Goal: Task Accomplishment & Management: Use online tool/utility

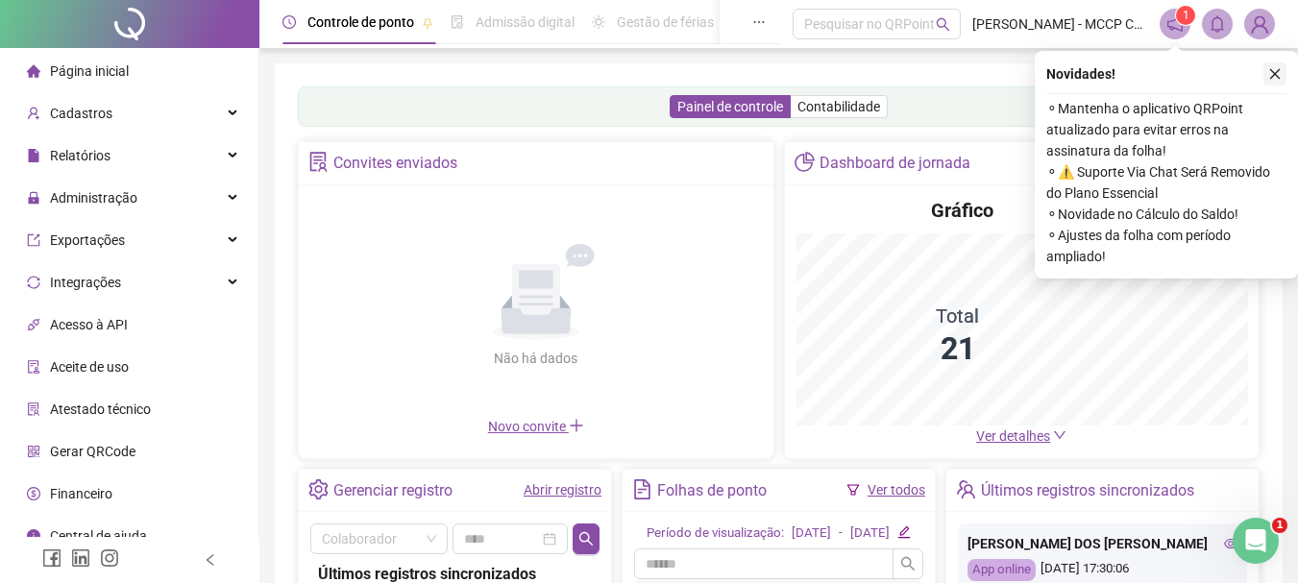
click at [1273, 74] on icon "close" at bounding box center [1274, 73] width 13 height 13
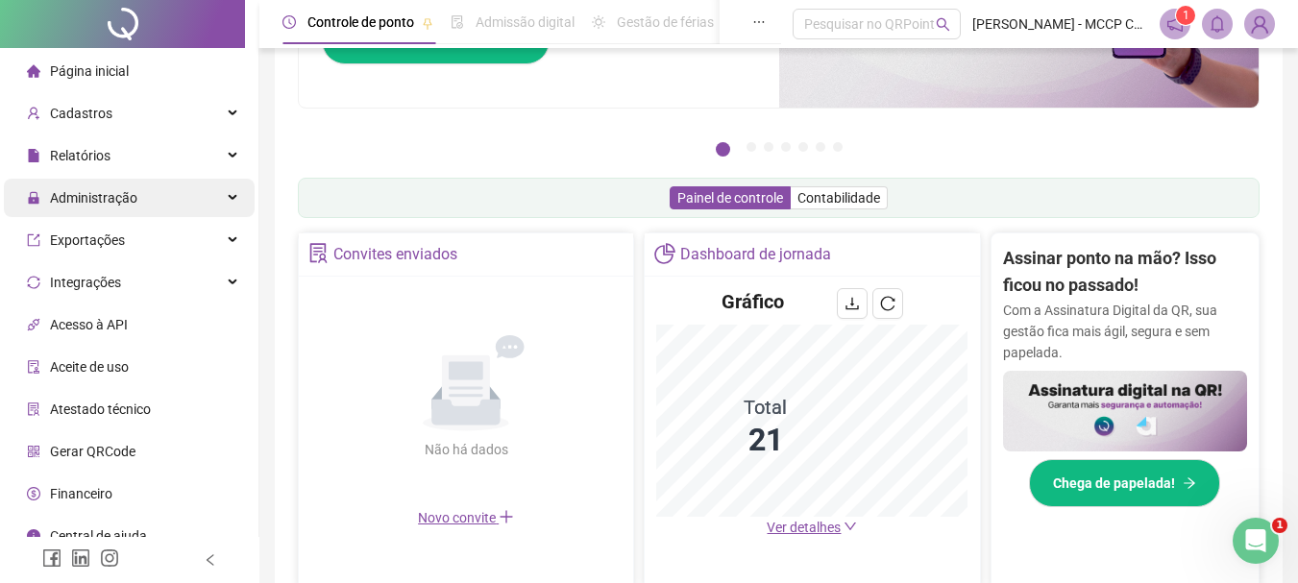
click at [86, 200] on span "Administração" at bounding box center [93, 197] width 87 height 15
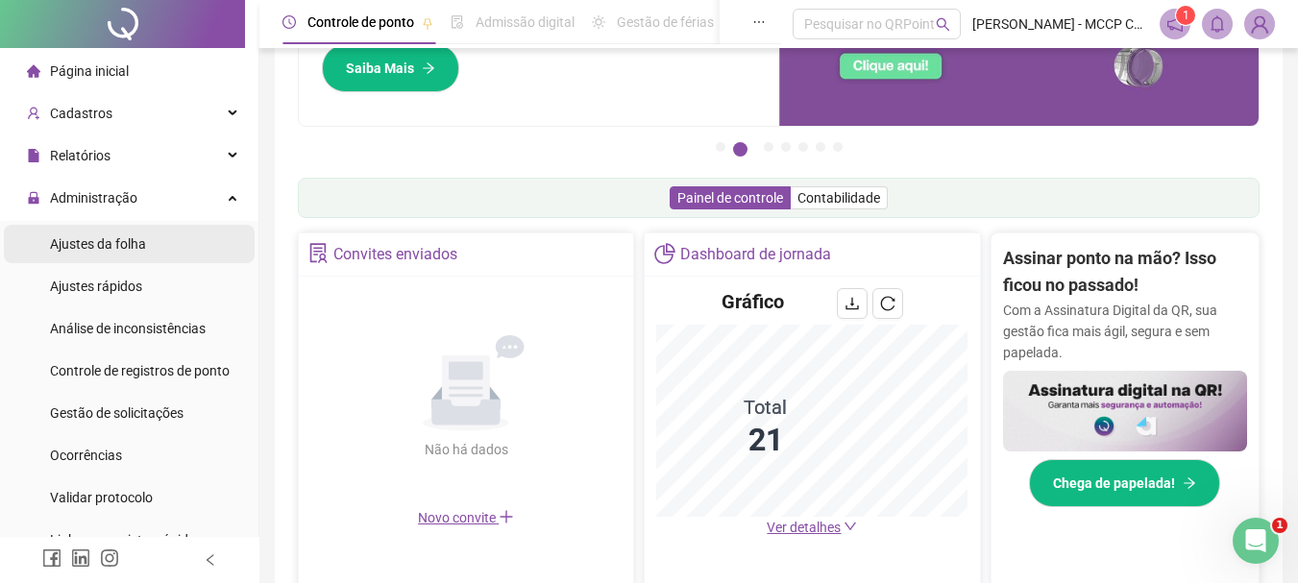
click at [108, 238] on span "Ajustes da folha" at bounding box center [98, 243] width 96 height 15
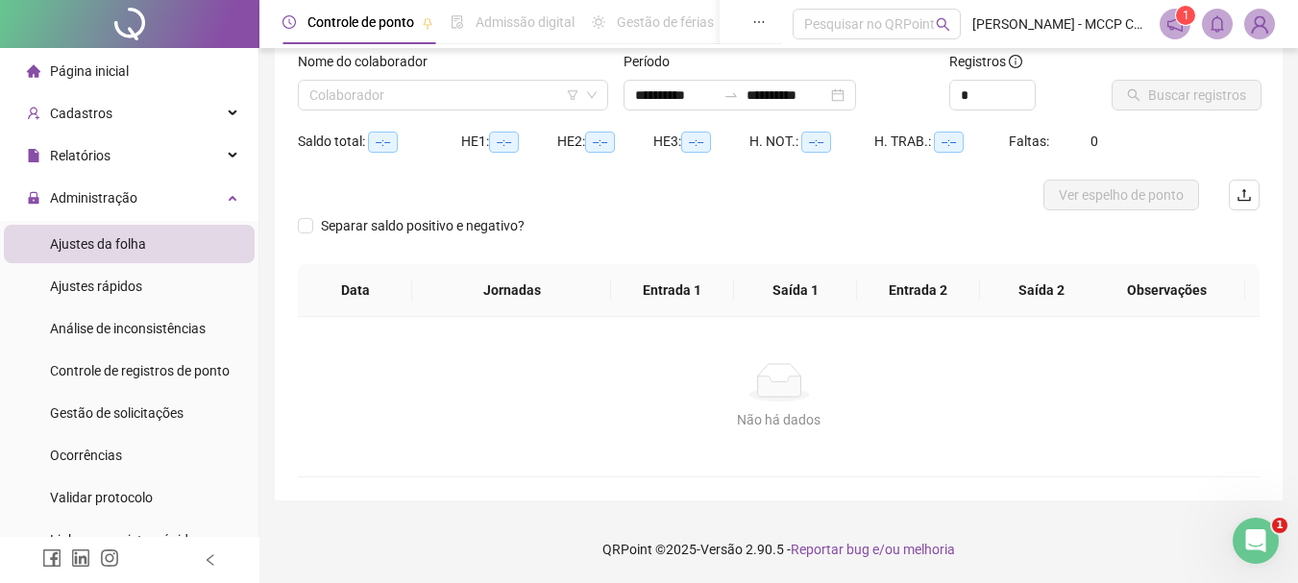
scroll to position [126, 0]
type input "**********"
click at [369, 99] on input "search" at bounding box center [444, 95] width 270 height 29
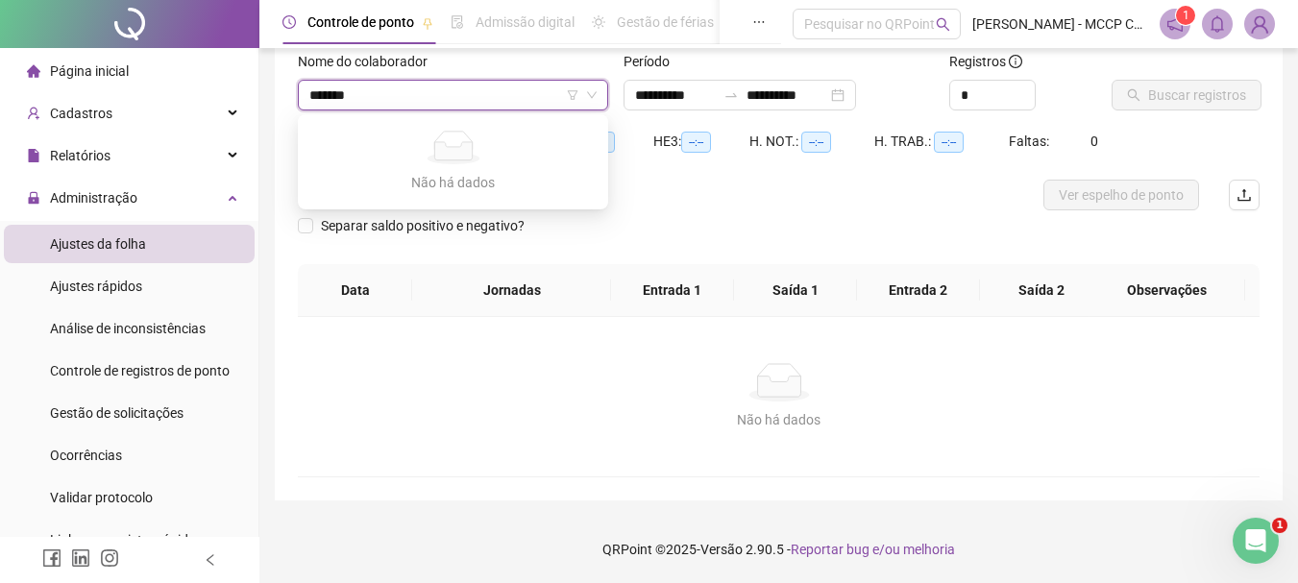
type input "******"
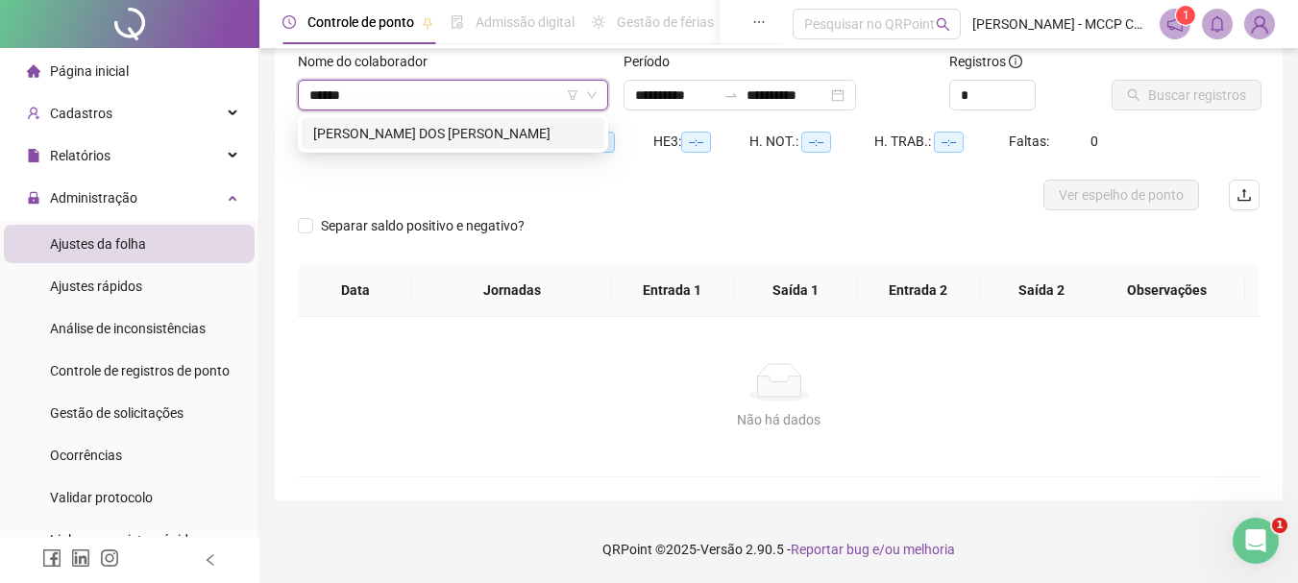
click at [480, 133] on div "[PERSON_NAME] DOS [PERSON_NAME]" at bounding box center [453, 133] width 280 height 21
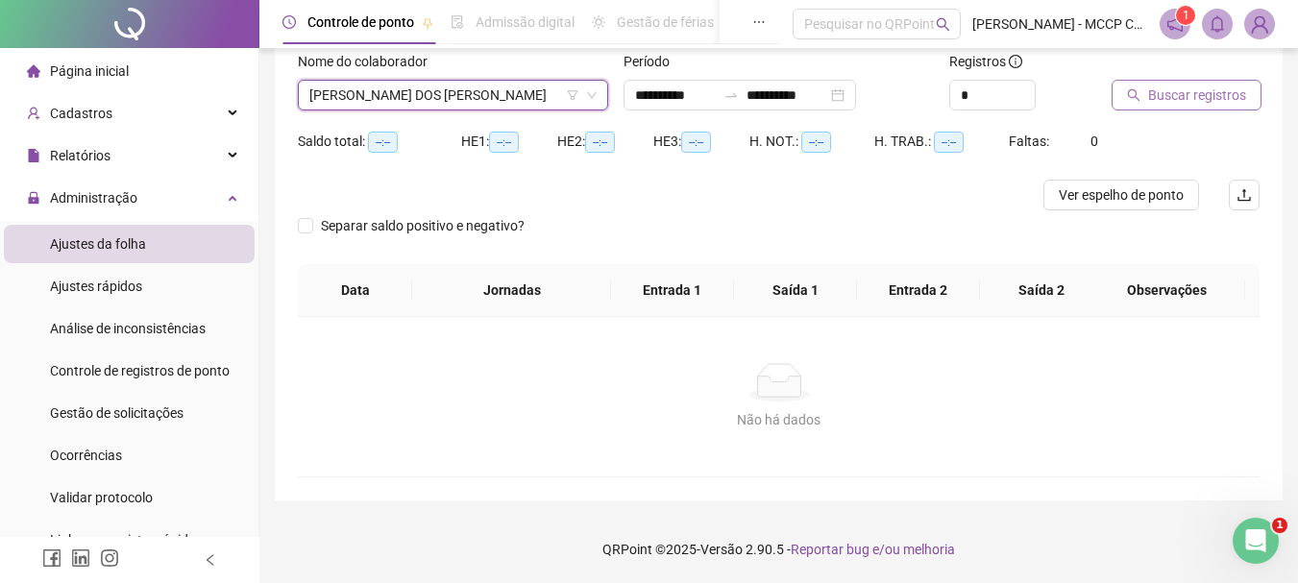
click at [1182, 99] on span "Buscar registros" at bounding box center [1197, 95] width 98 height 21
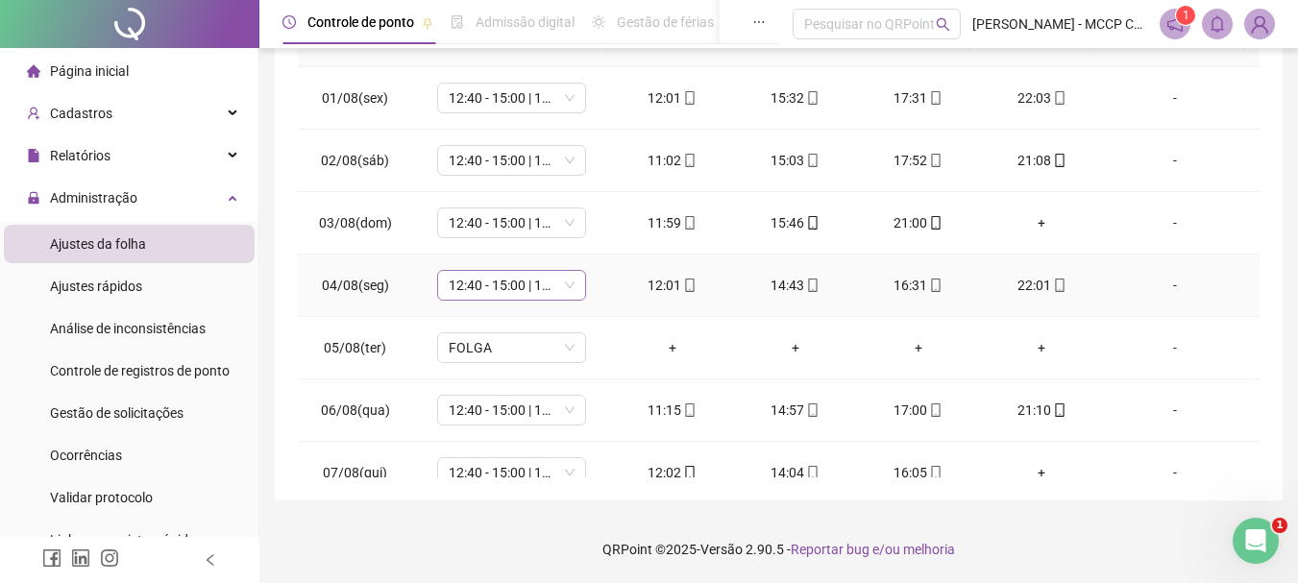
scroll to position [87, 0]
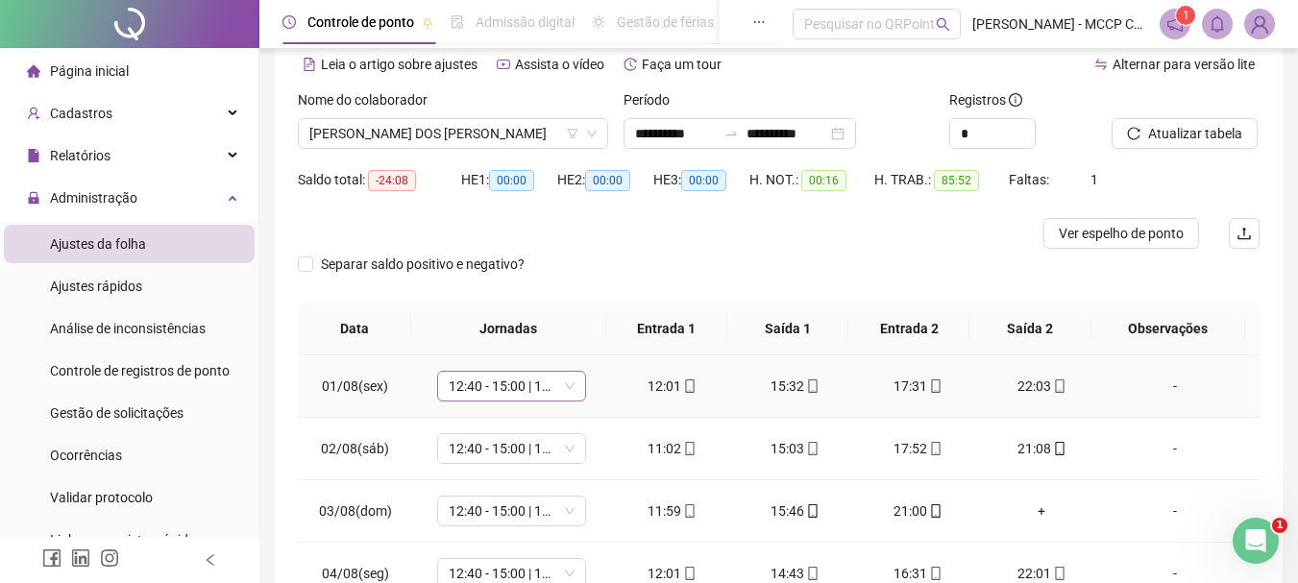
click at [568, 390] on span "12:40 - 15:00 | 17:00 - 22:00" at bounding box center [512, 386] width 126 height 29
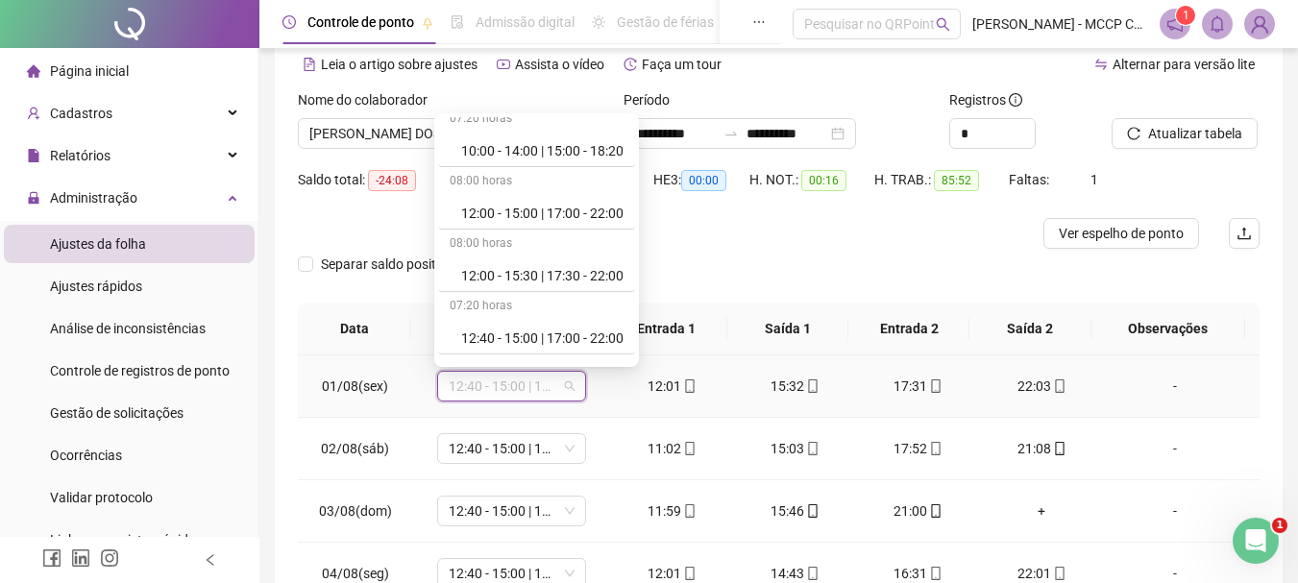
scroll to position [188, 0]
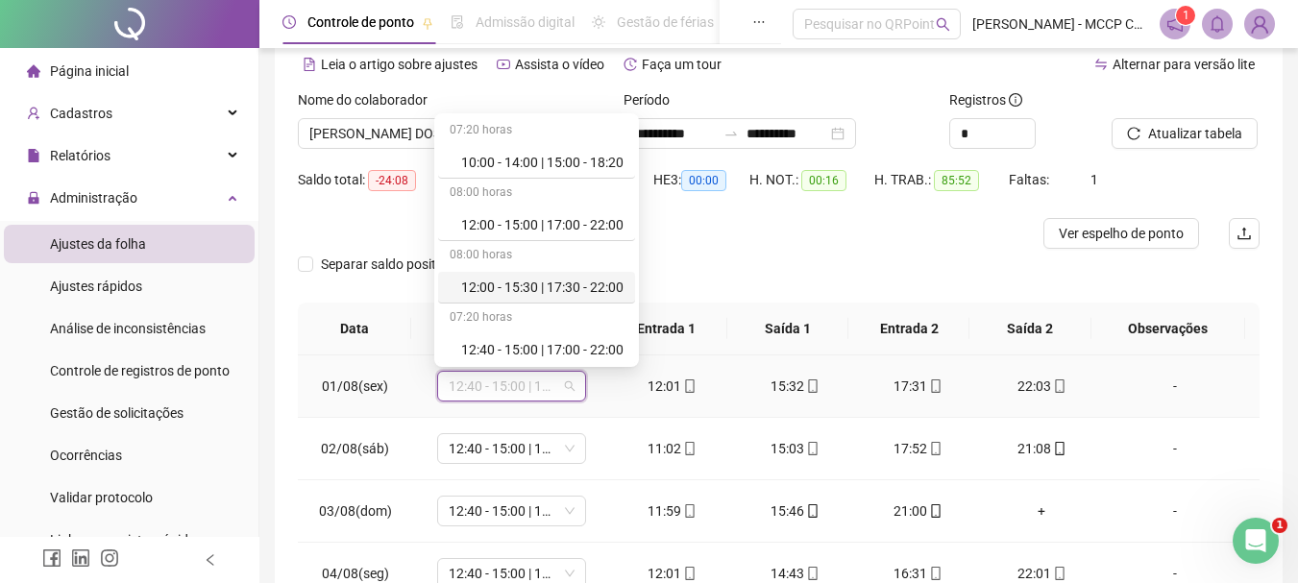
click at [578, 284] on div "12:00 - 15:30 | 17:30 - 22:00" at bounding box center [542, 287] width 162 height 21
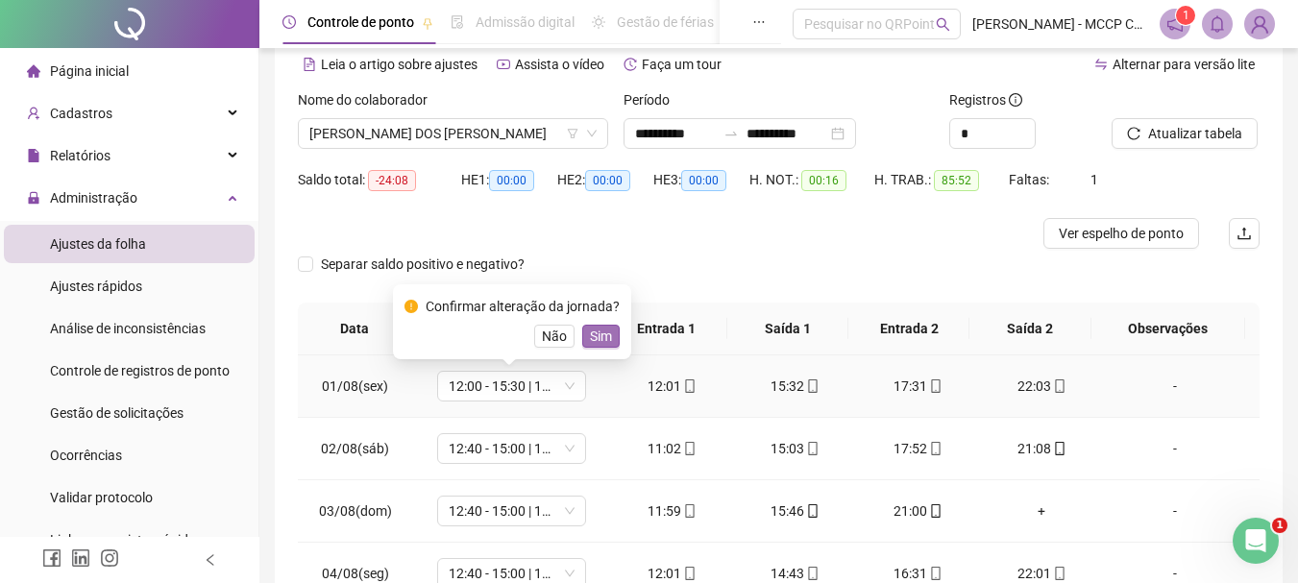
click at [582, 332] on button "Sim" at bounding box center [600, 336] width 37 height 23
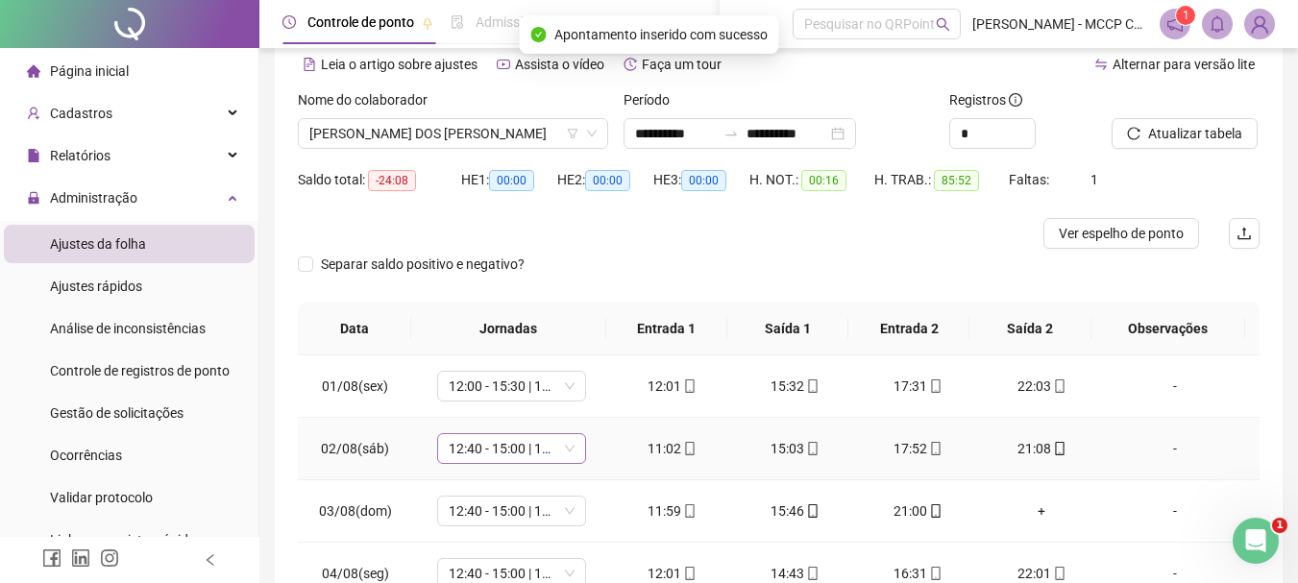
click at [565, 447] on span "12:40 - 15:00 | 17:00 - 22:00" at bounding box center [512, 448] width 126 height 29
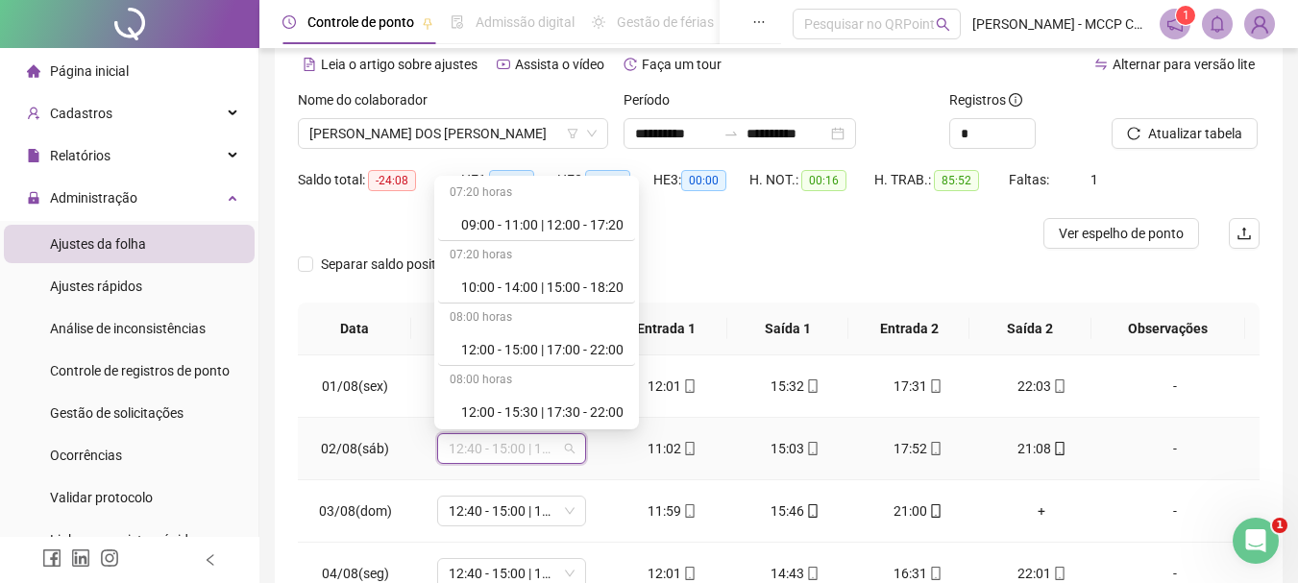
scroll to position [170, 0]
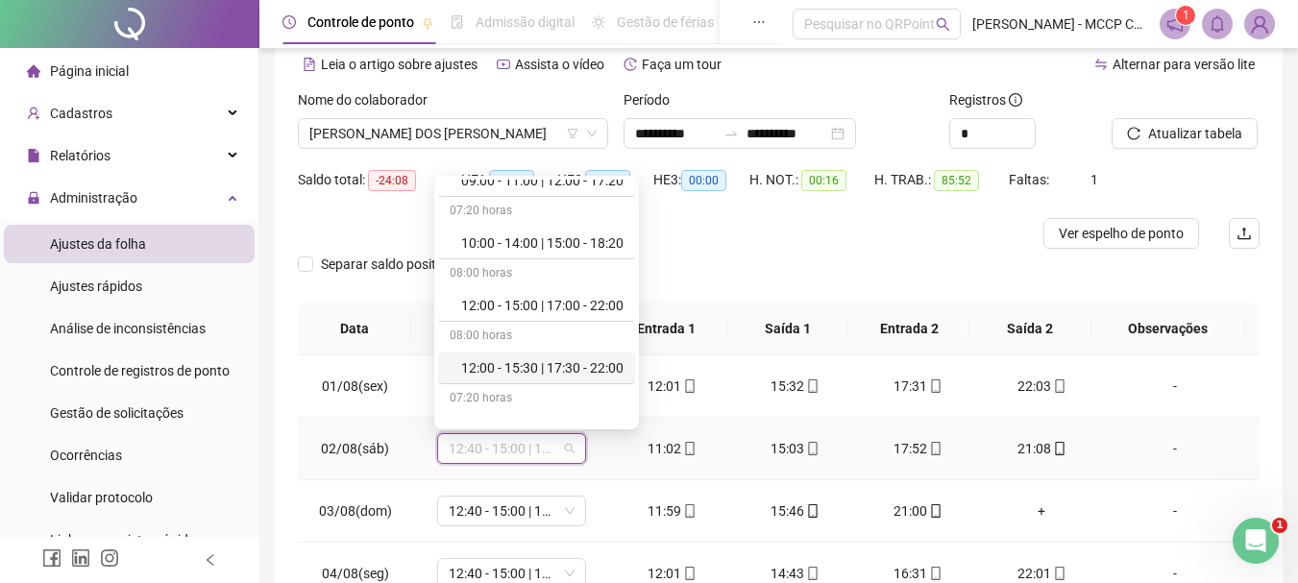
click at [509, 367] on div "12:00 - 15:30 | 17:30 - 22:00" at bounding box center [542, 367] width 162 height 21
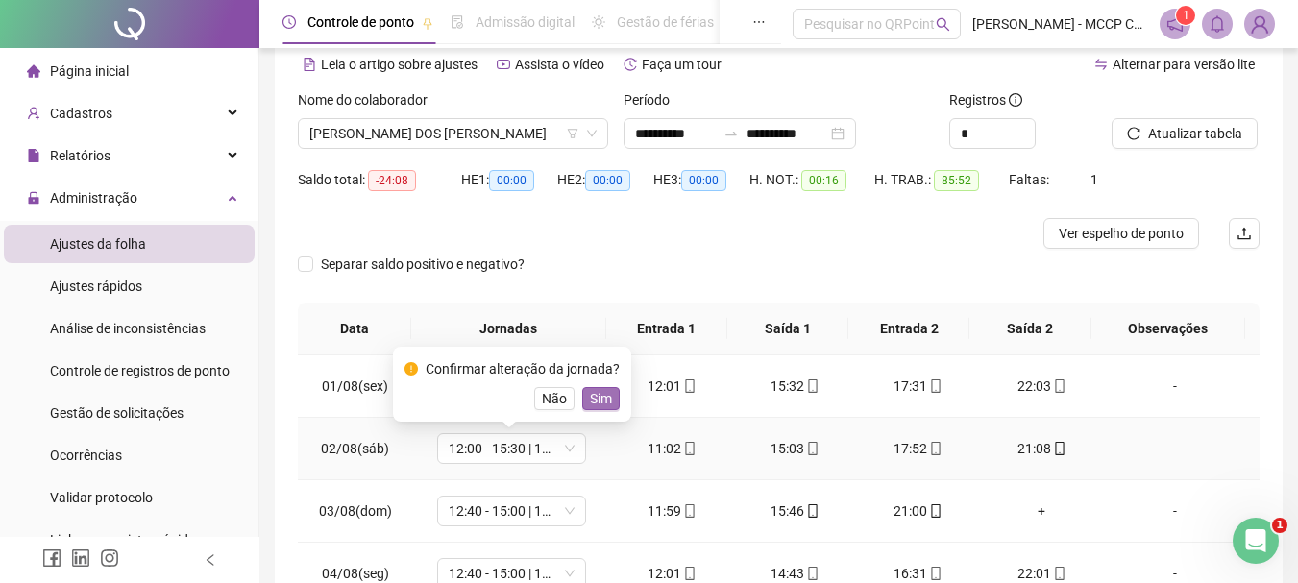
click at [590, 398] on span "Sim" at bounding box center [601, 398] width 22 height 21
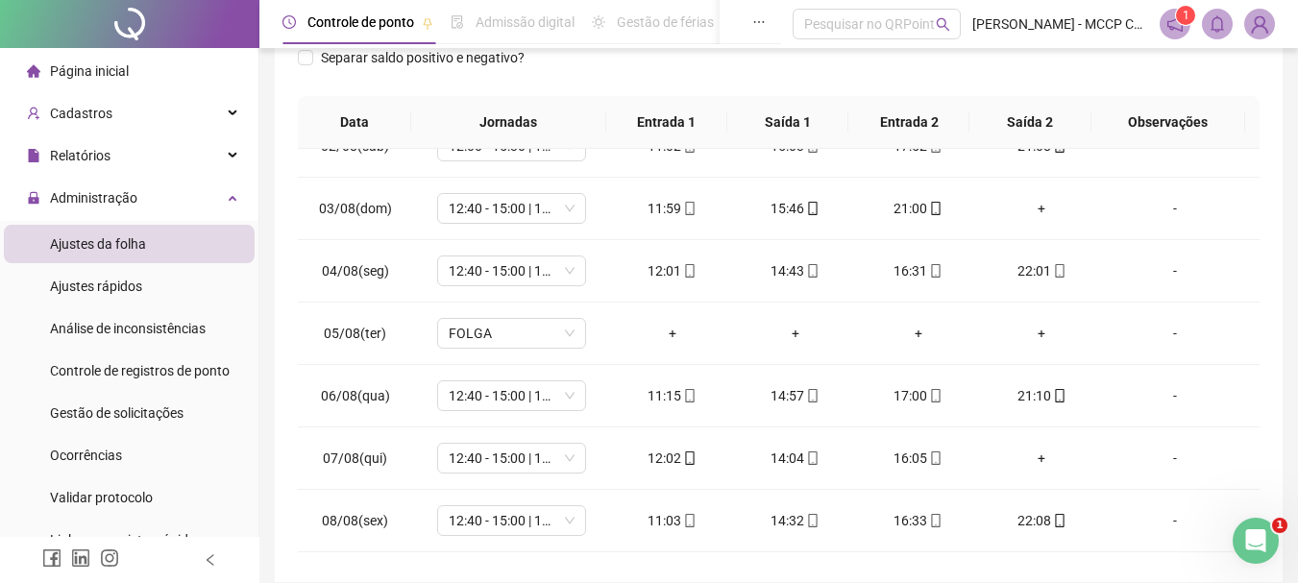
scroll to position [295, 0]
click at [488, 207] on span "12:40 - 15:00 | 17:00 - 22:00" at bounding box center [512, 207] width 126 height 29
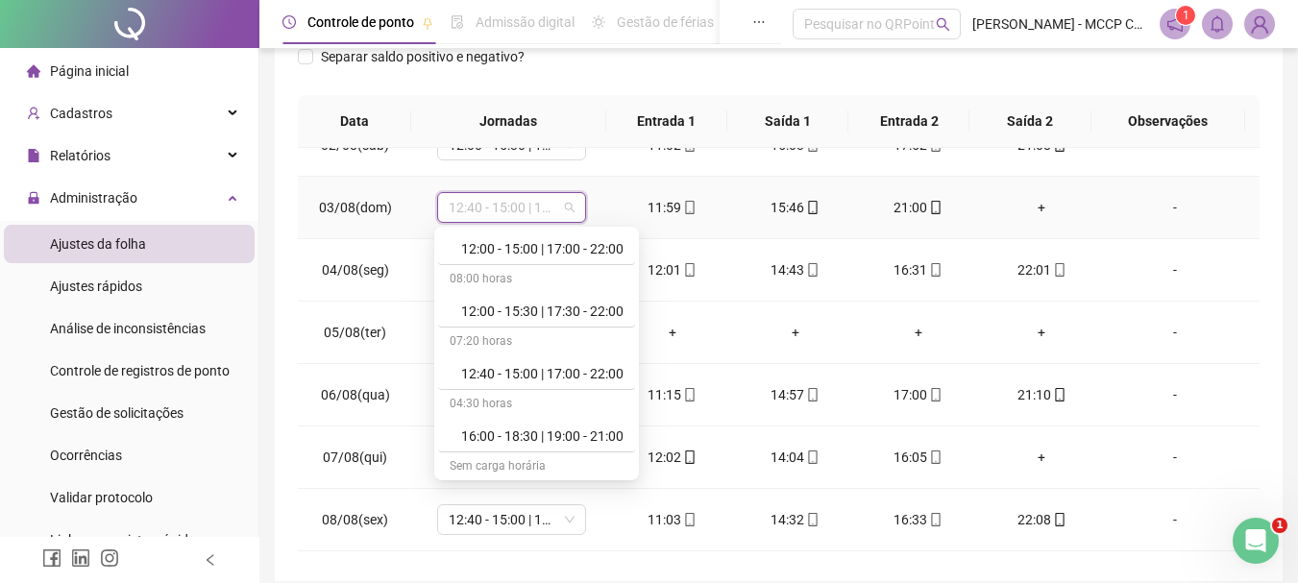
scroll to position [318, 0]
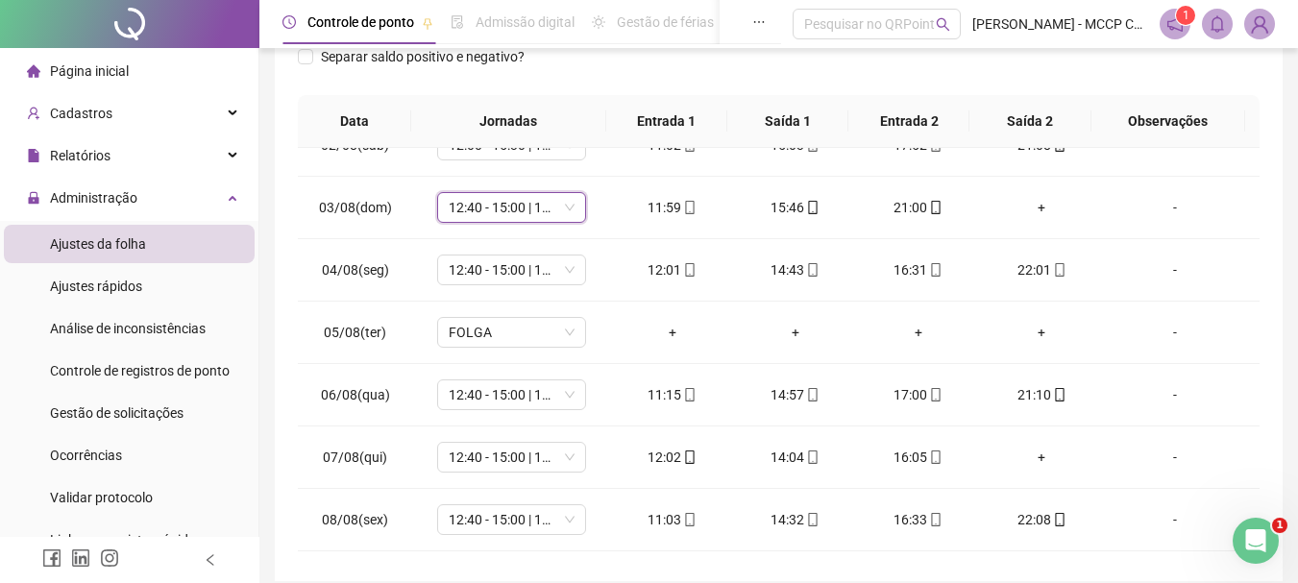
click at [1291, 88] on div "**********" at bounding box center [778, 184] width 1038 height 959
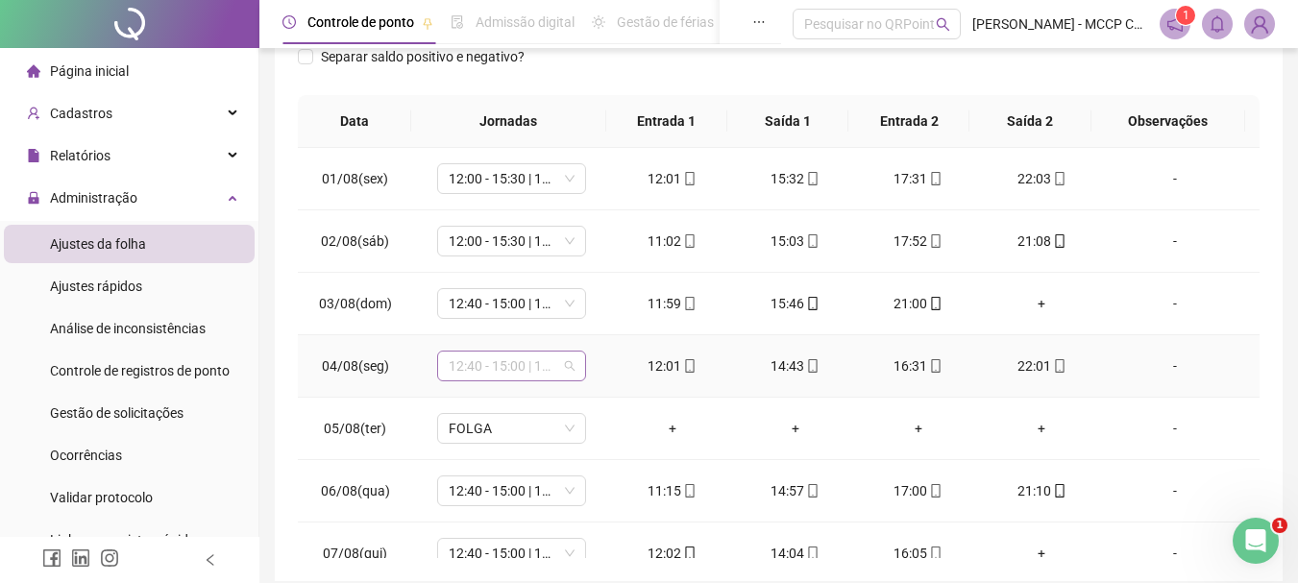
click at [515, 359] on span "12:40 - 15:00 | 17:00 - 22:00" at bounding box center [512, 366] width 126 height 29
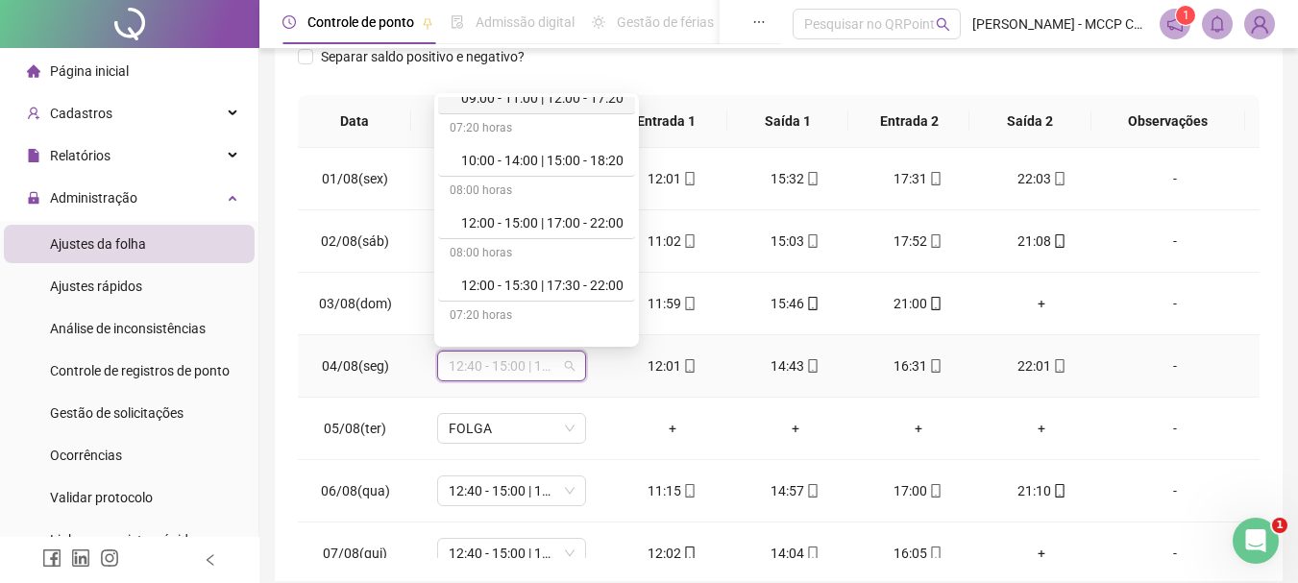
scroll to position [174, 0]
click at [509, 283] on div "12:00 - 15:30 | 17:30 - 22:00" at bounding box center [542, 281] width 162 height 21
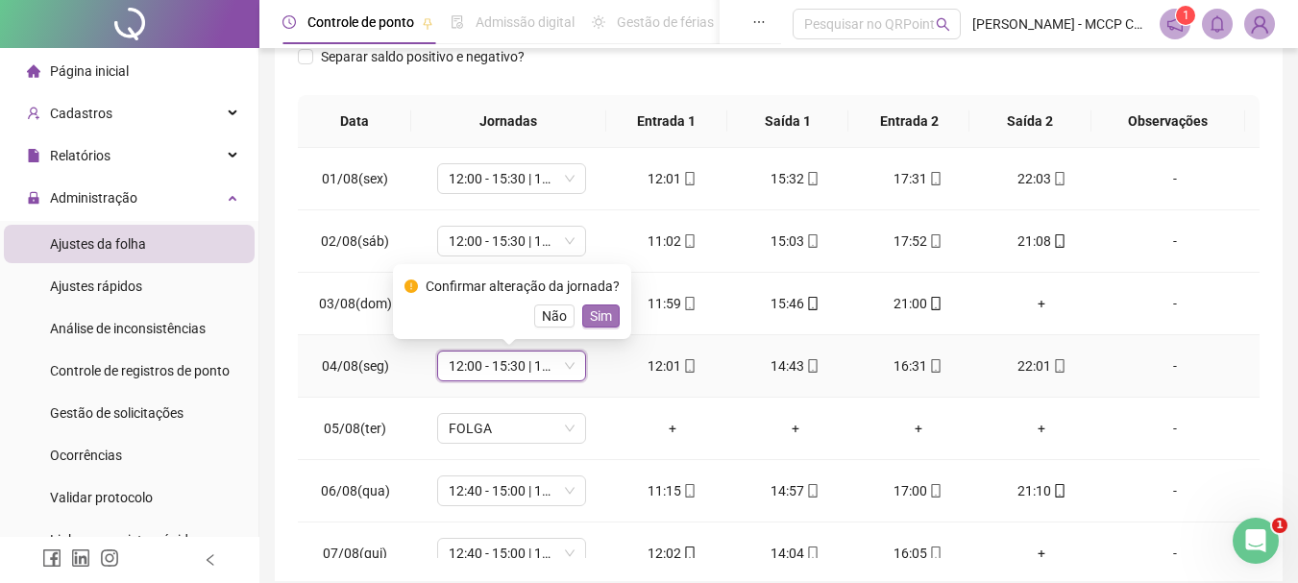
click at [604, 316] on span "Sim" at bounding box center [601, 315] width 22 height 21
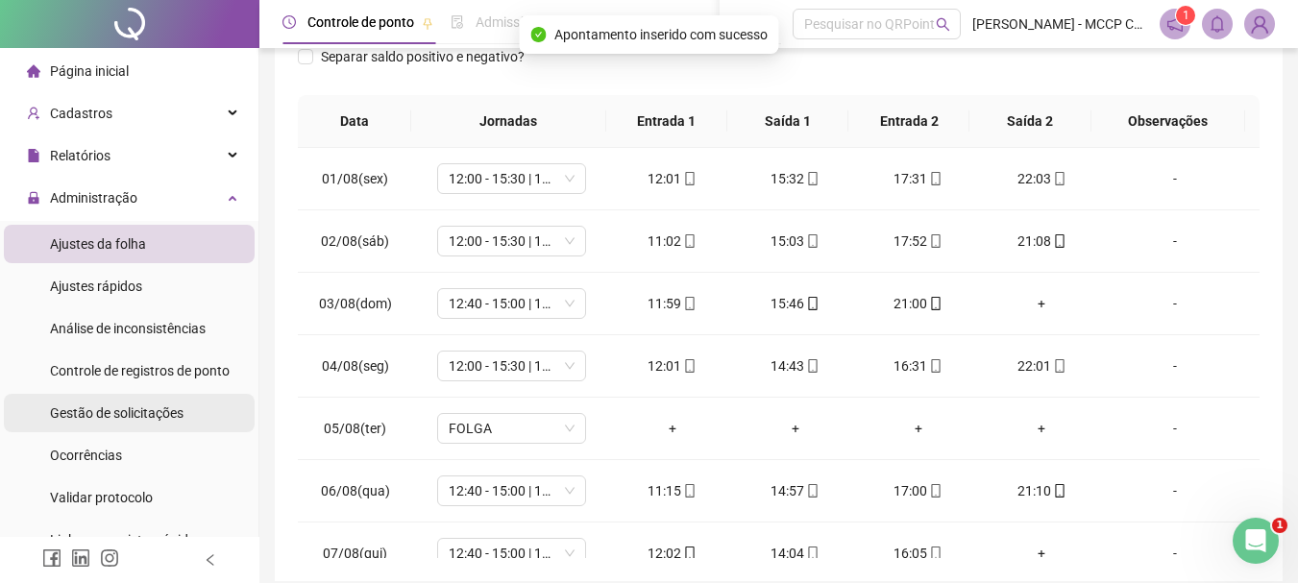
click at [109, 411] on span "Gestão de solicitações" at bounding box center [117, 412] width 134 height 15
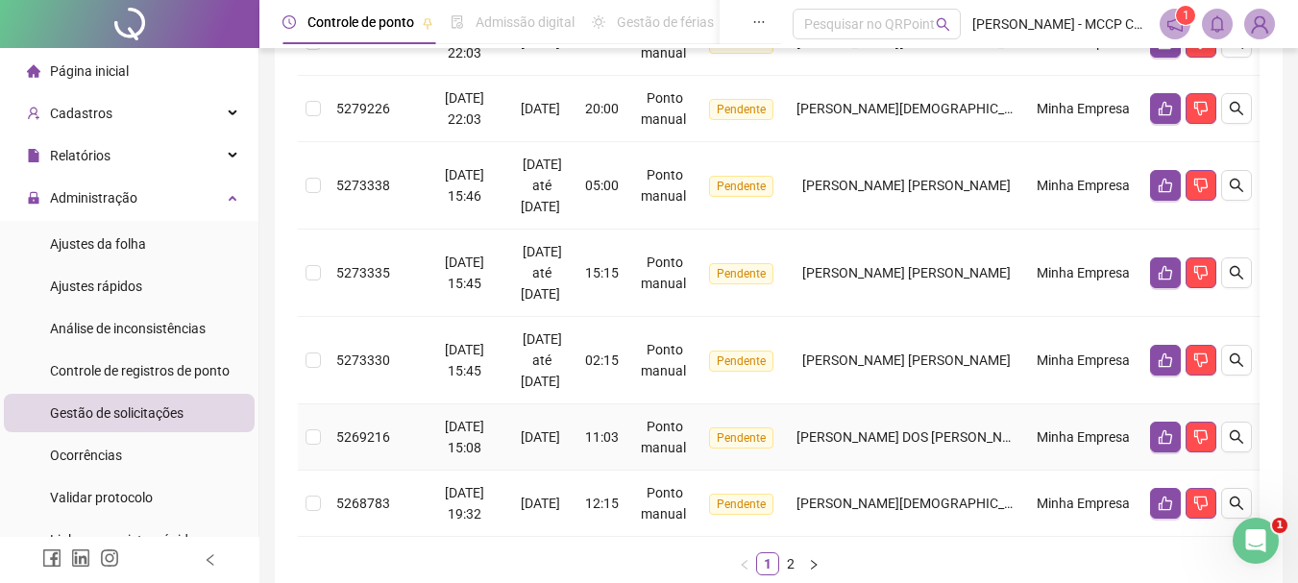
scroll to position [800, 0]
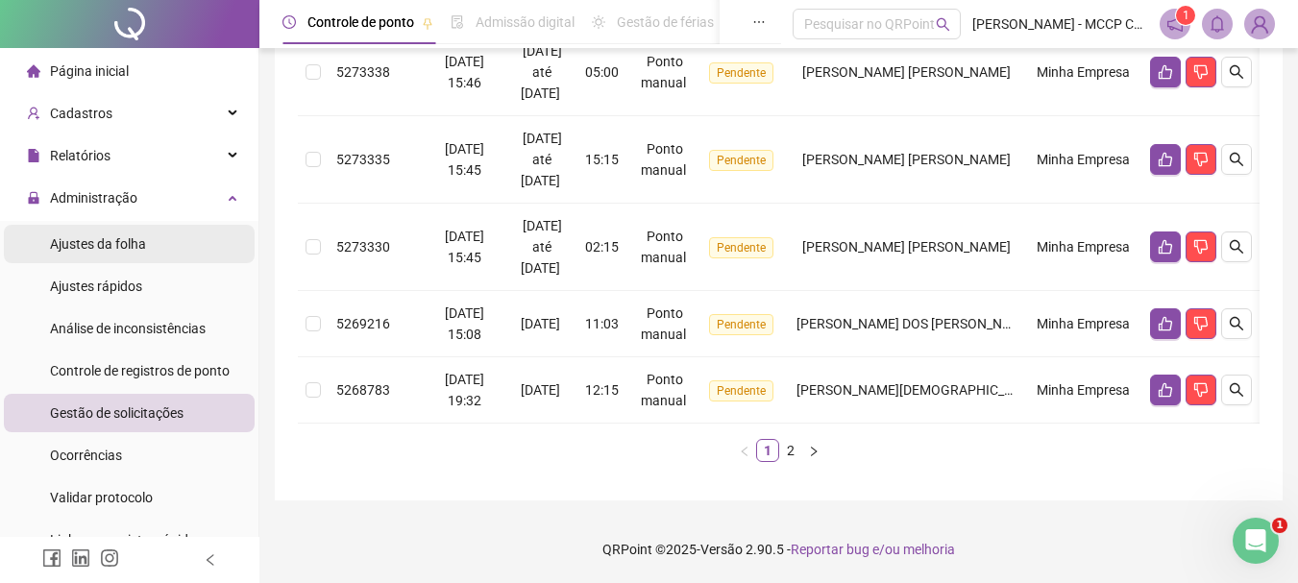
click at [100, 242] on span "Ajustes da folha" at bounding box center [98, 243] width 96 height 15
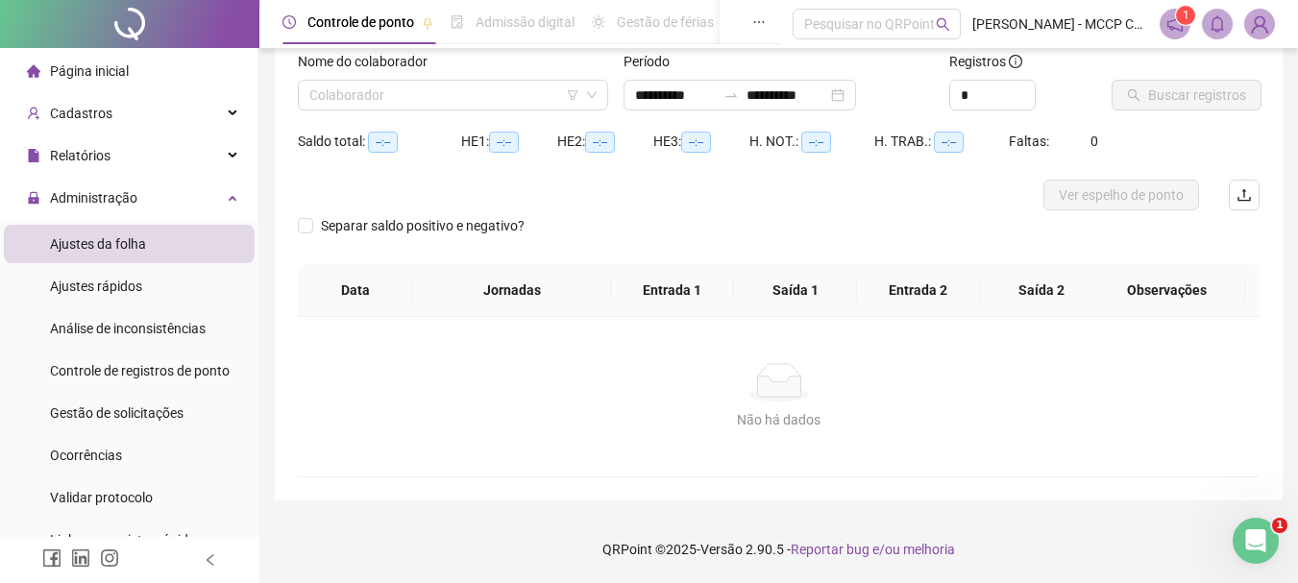
scroll to position [126, 0]
type input "**********"
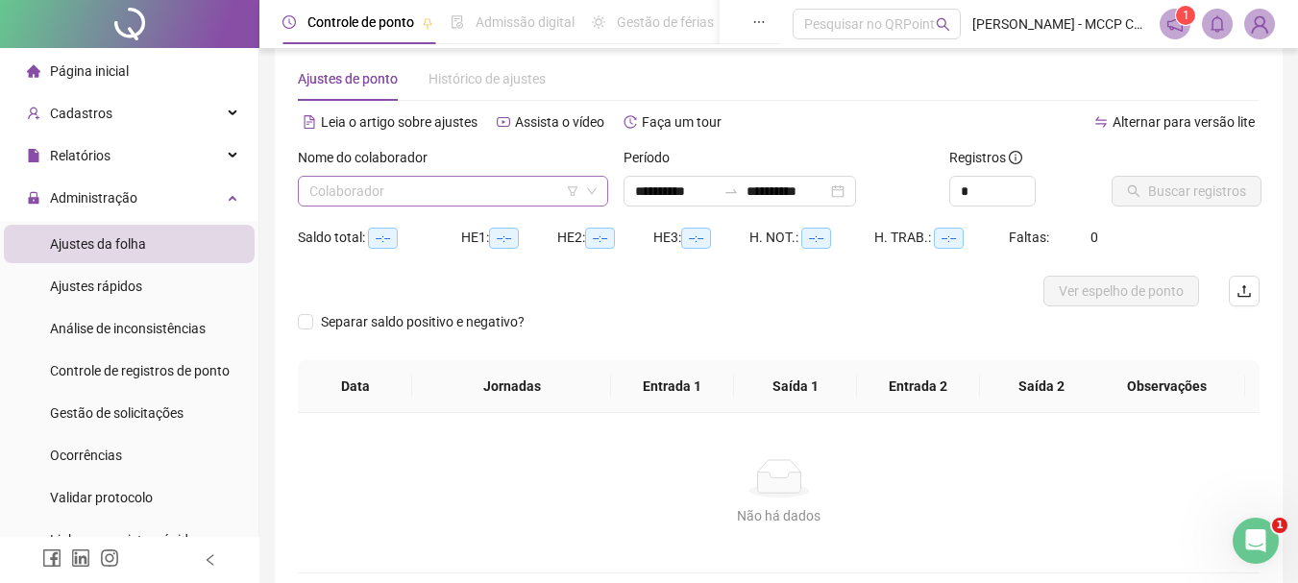
click at [485, 189] on input "search" at bounding box center [444, 191] width 270 height 29
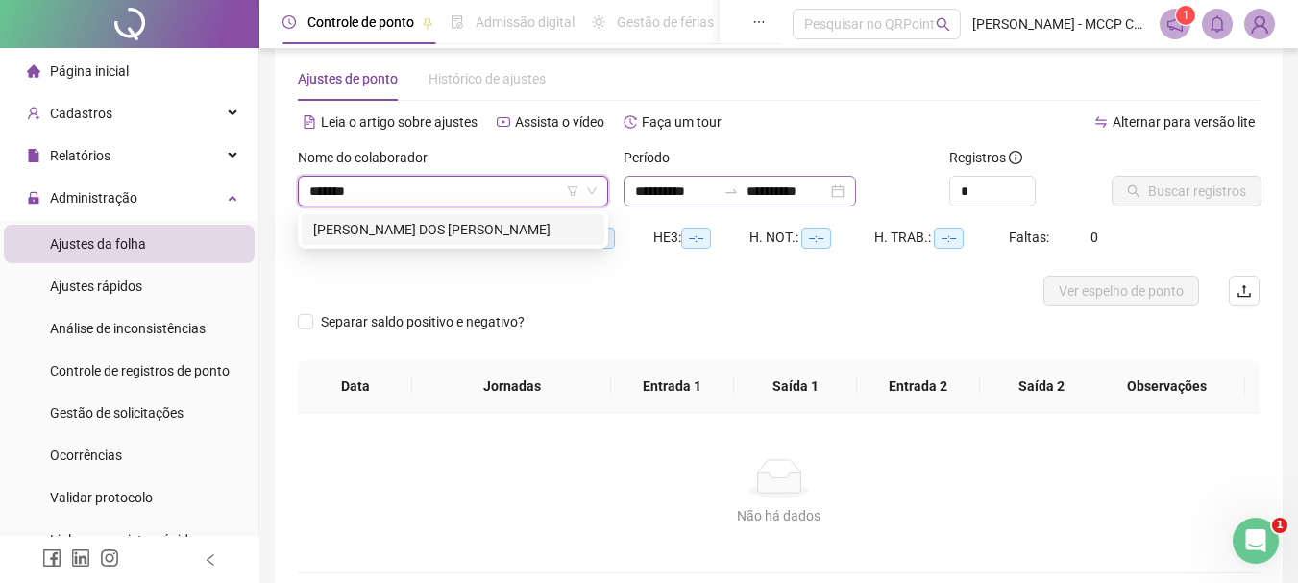
type input "********"
click at [400, 226] on div "[PERSON_NAME] DOS [PERSON_NAME]" at bounding box center [453, 229] width 280 height 21
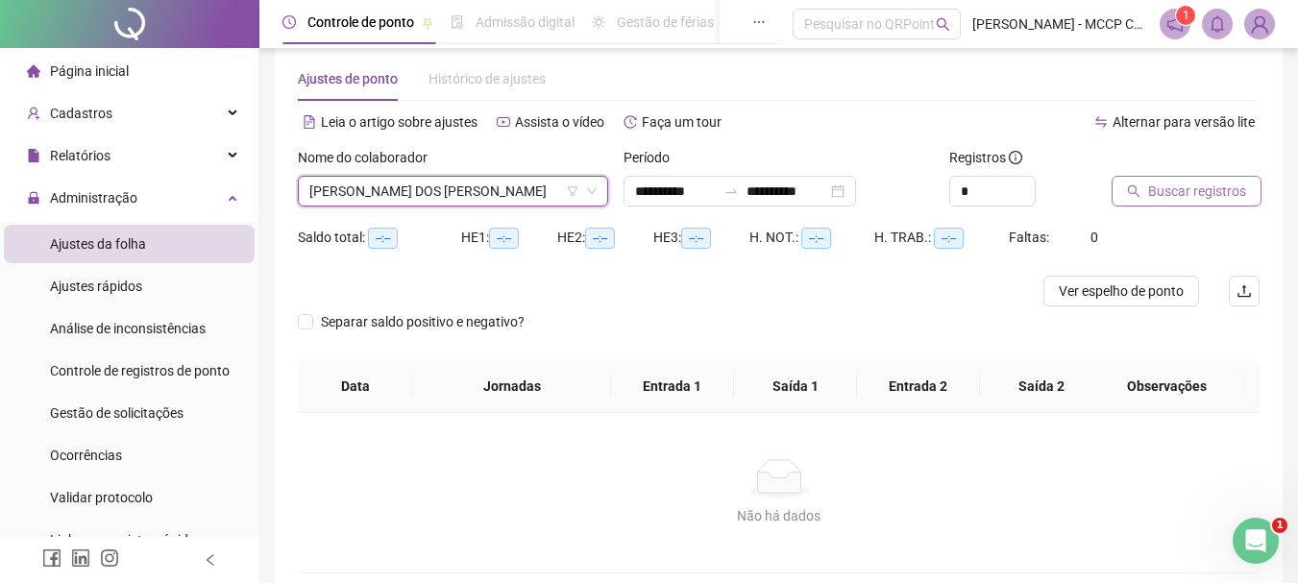
click at [1164, 187] on span "Buscar registros" at bounding box center [1197, 191] width 98 height 21
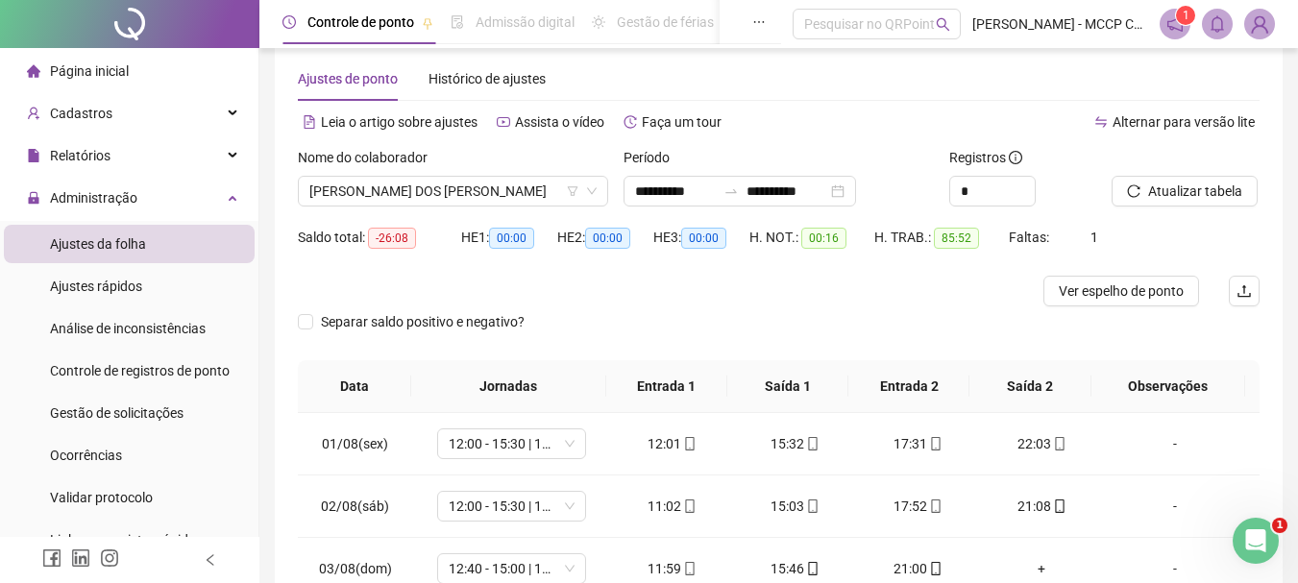
scroll to position [96, 0]
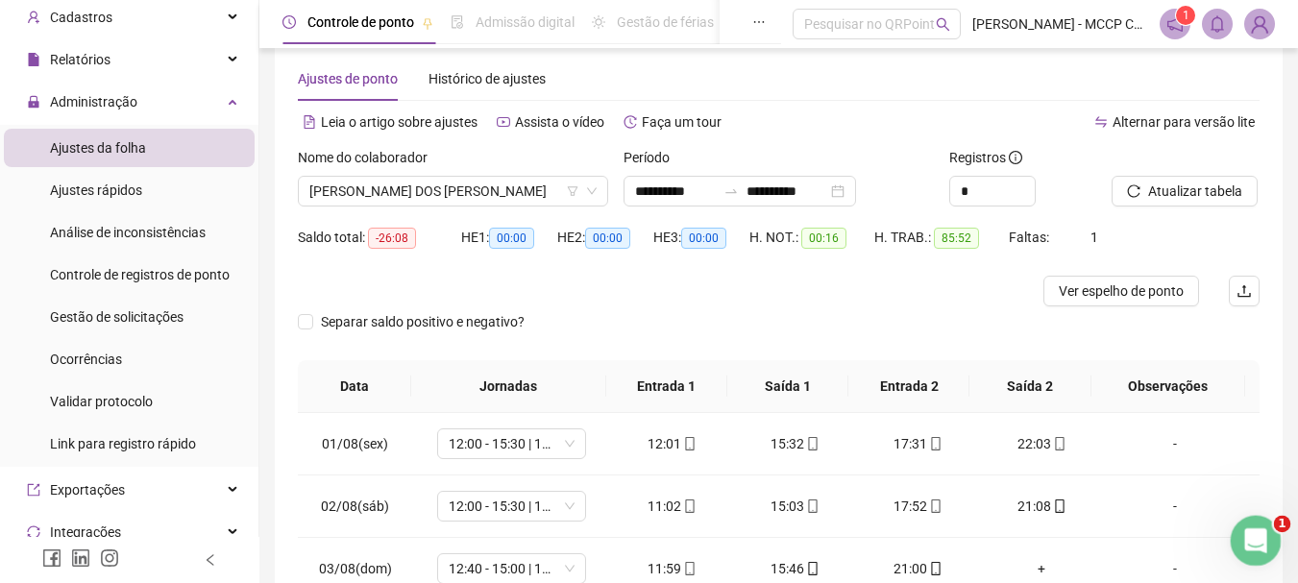
click at [1254, 541] on icon "Abrir mensagem da Intercom" at bounding box center [1253, 539] width 32 height 32
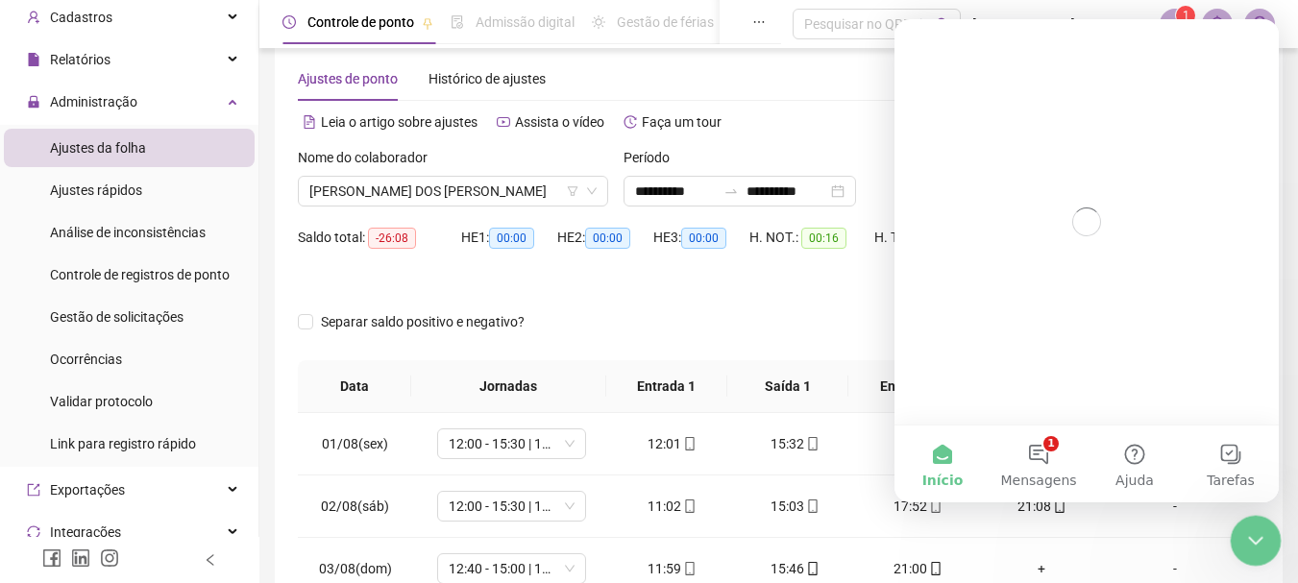
scroll to position [0, 0]
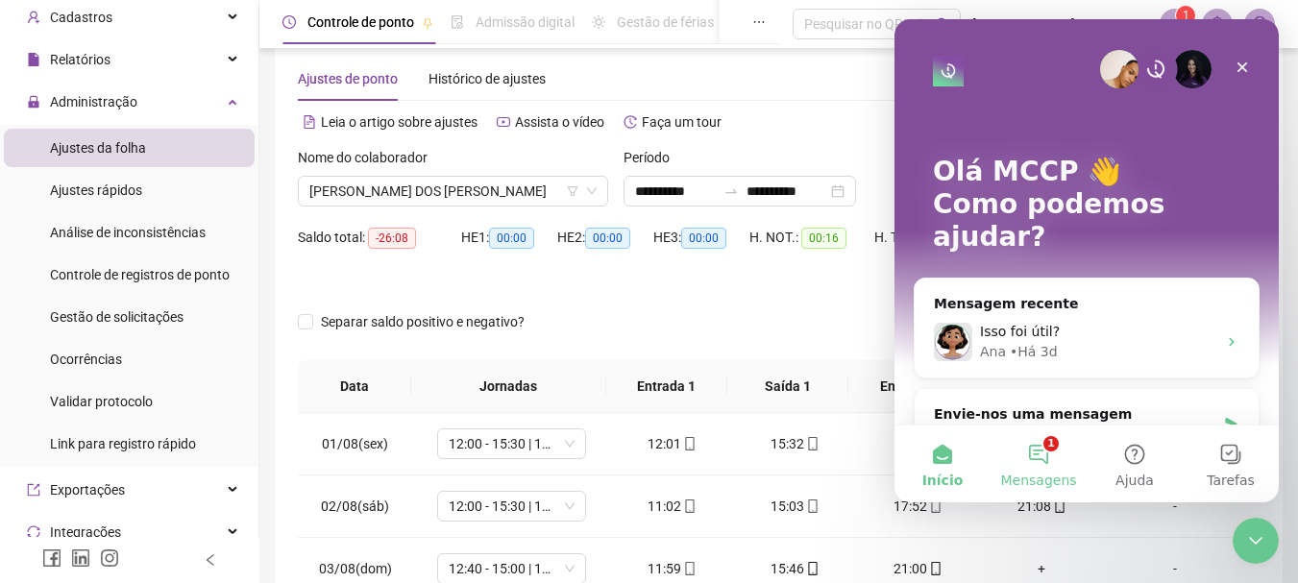
click at [1039, 462] on button "1 Mensagens" at bounding box center [1038, 464] width 96 height 77
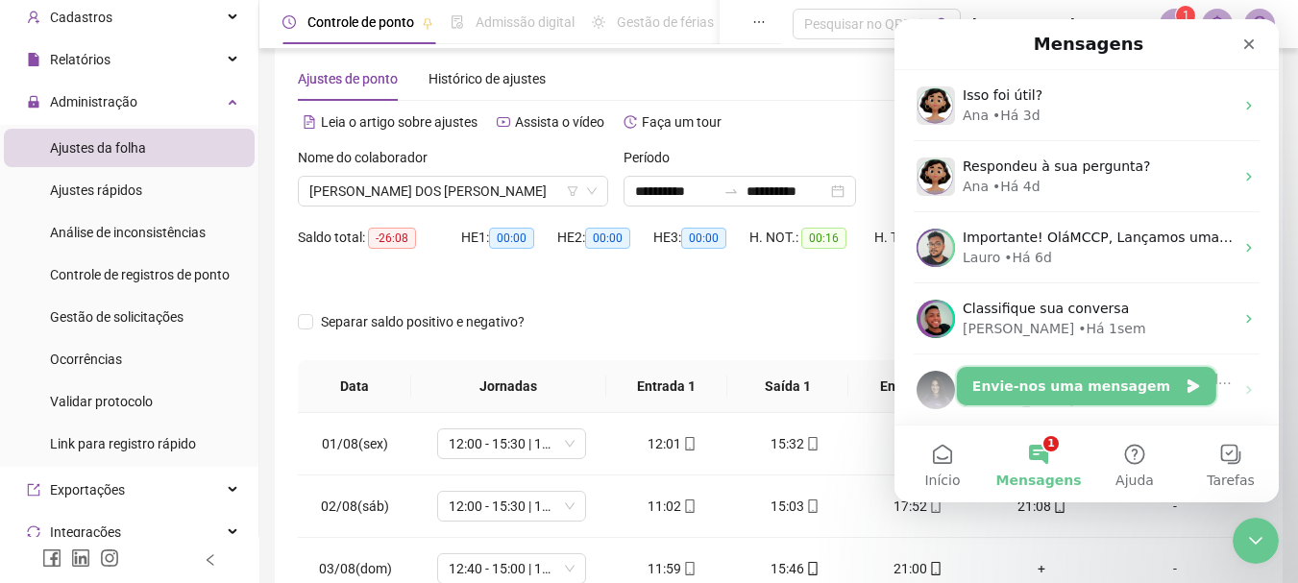
click at [1155, 385] on button "Envie-nos uma mensagem" at bounding box center [1086, 386] width 259 height 38
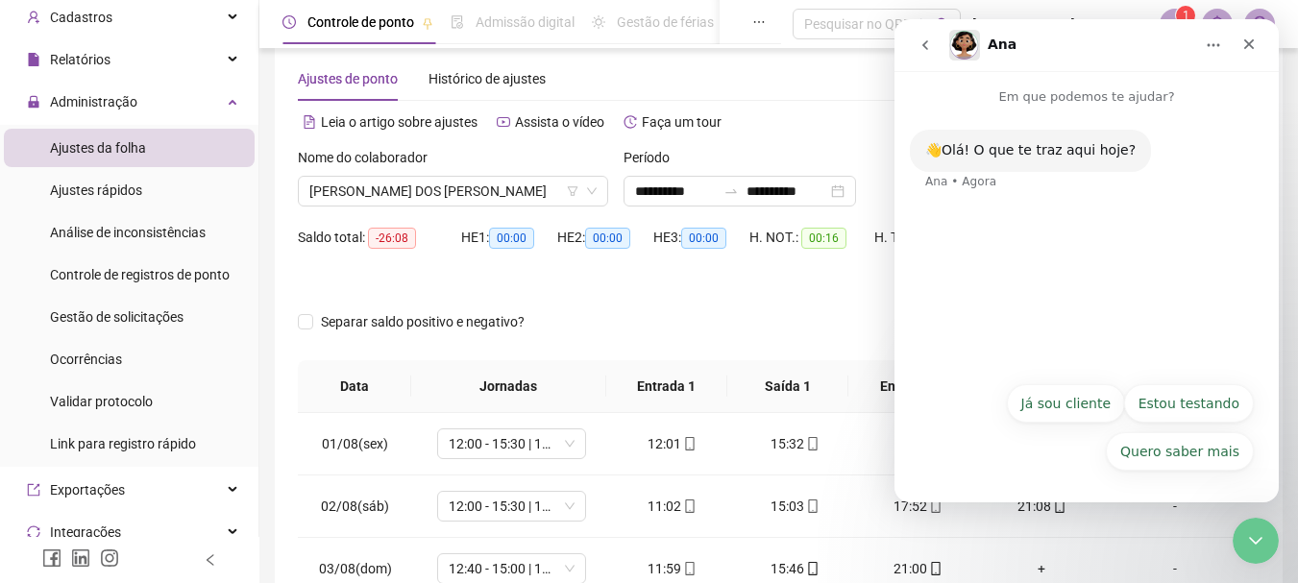
drag, startPoint x: 1085, startPoint y: 403, endPoint x: 1133, endPoint y: 412, distance: 48.8
click at [1089, 405] on button "Já sou cliente" at bounding box center [1066, 403] width 118 height 38
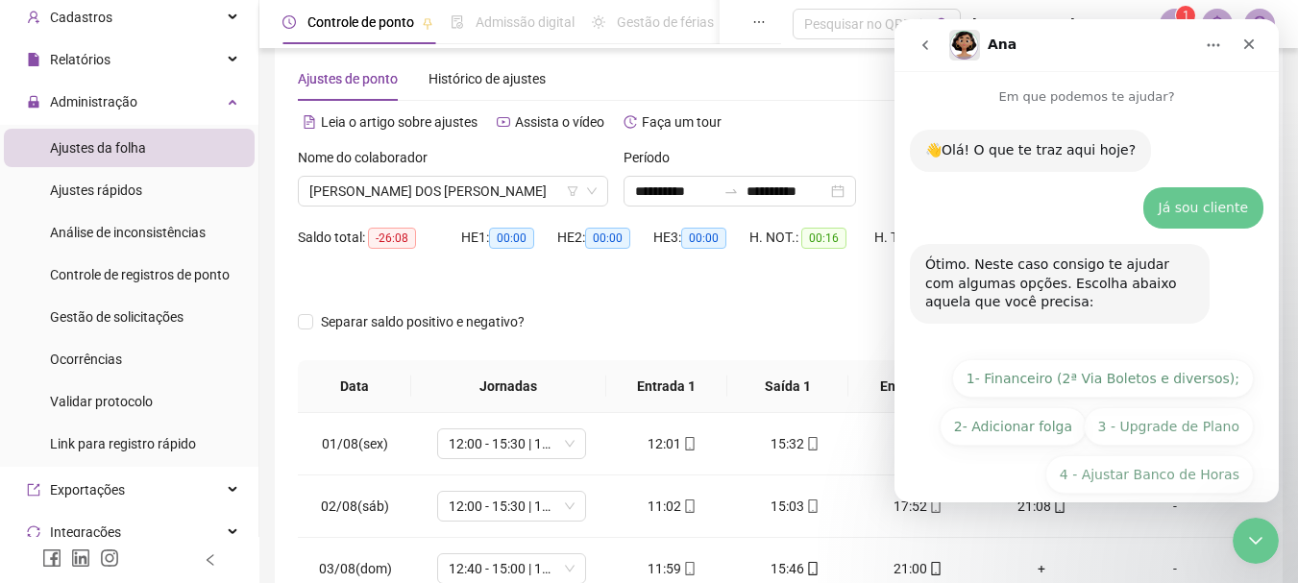
scroll to position [71, 0]
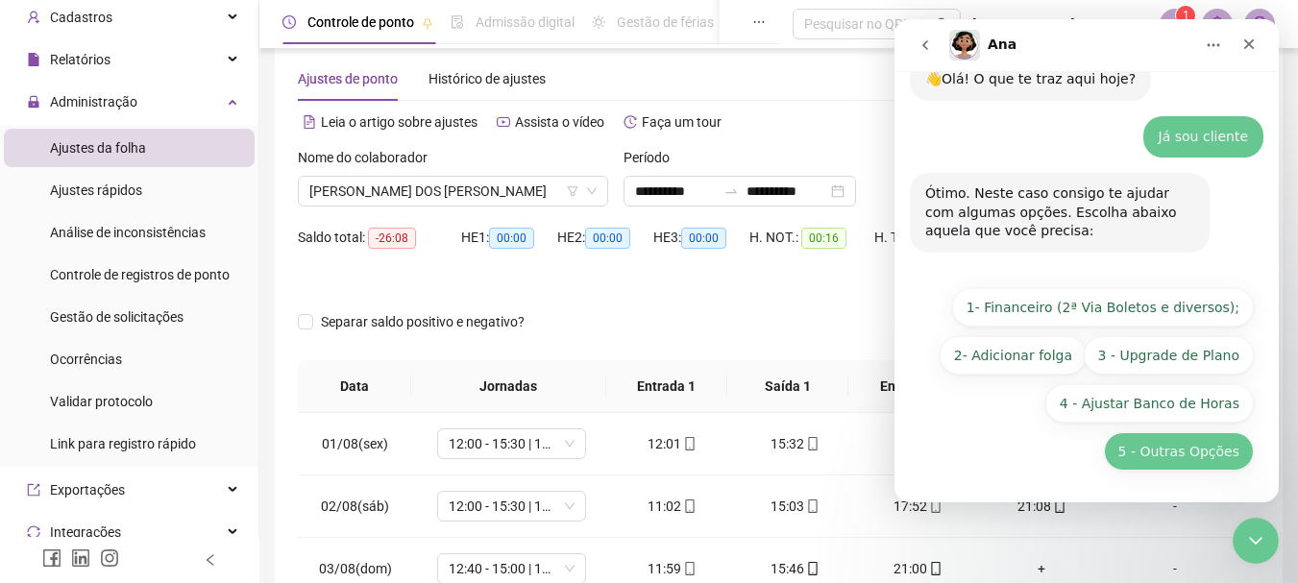
click at [1188, 448] on button "5 - Outras Opções" at bounding box center [1179, 451] width 150 height 38
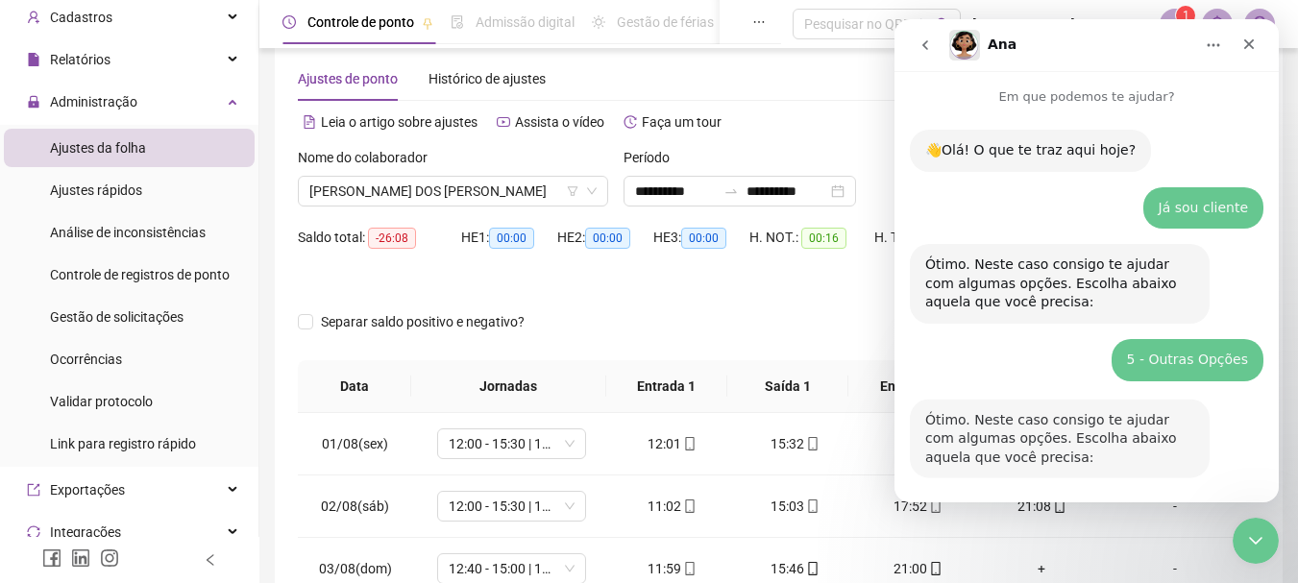
scroll to position [336, 0]
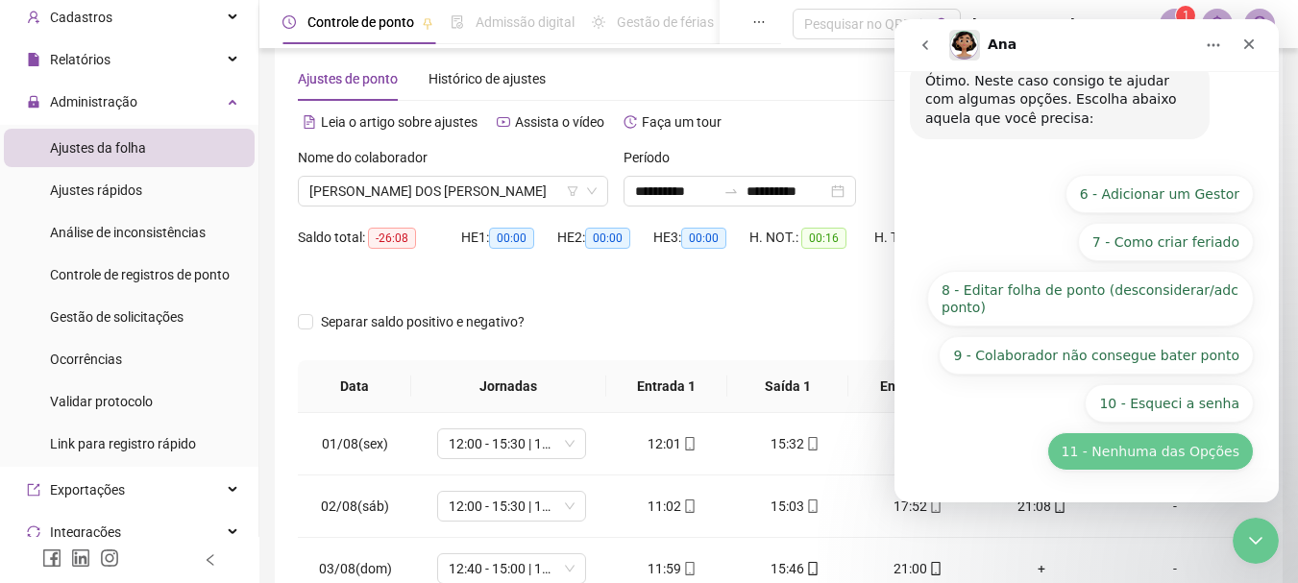
click at [1115, 451] on button "11 - Nenhuma das Opções" at bounding box center [1150, 451] width 207 height 38
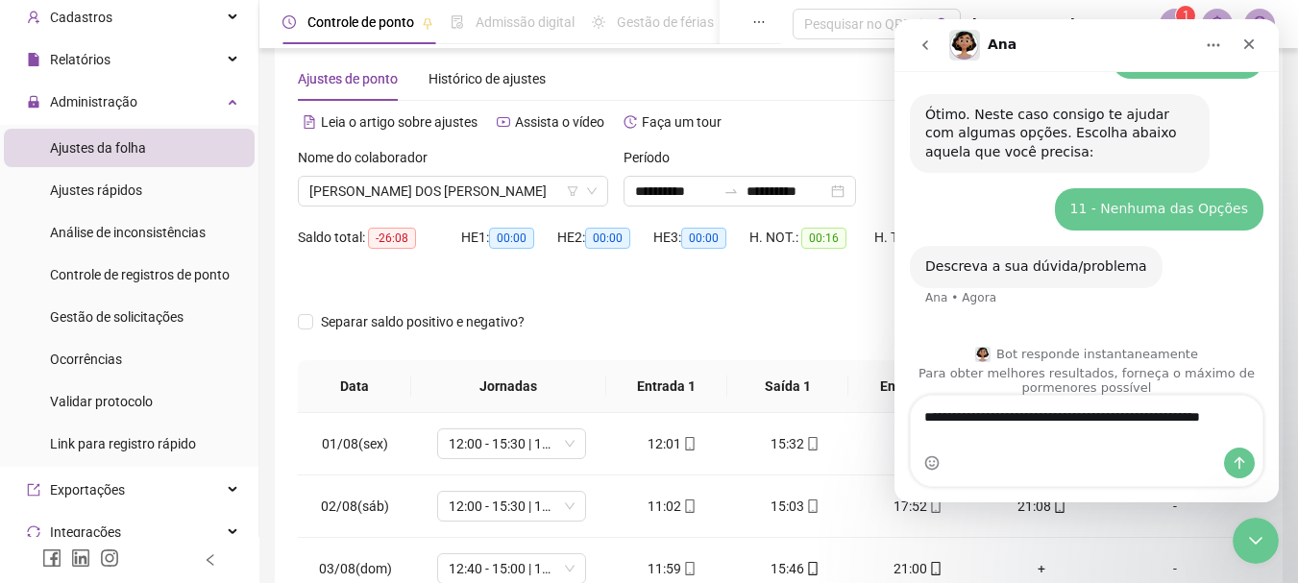
scroll to position [322, 0]
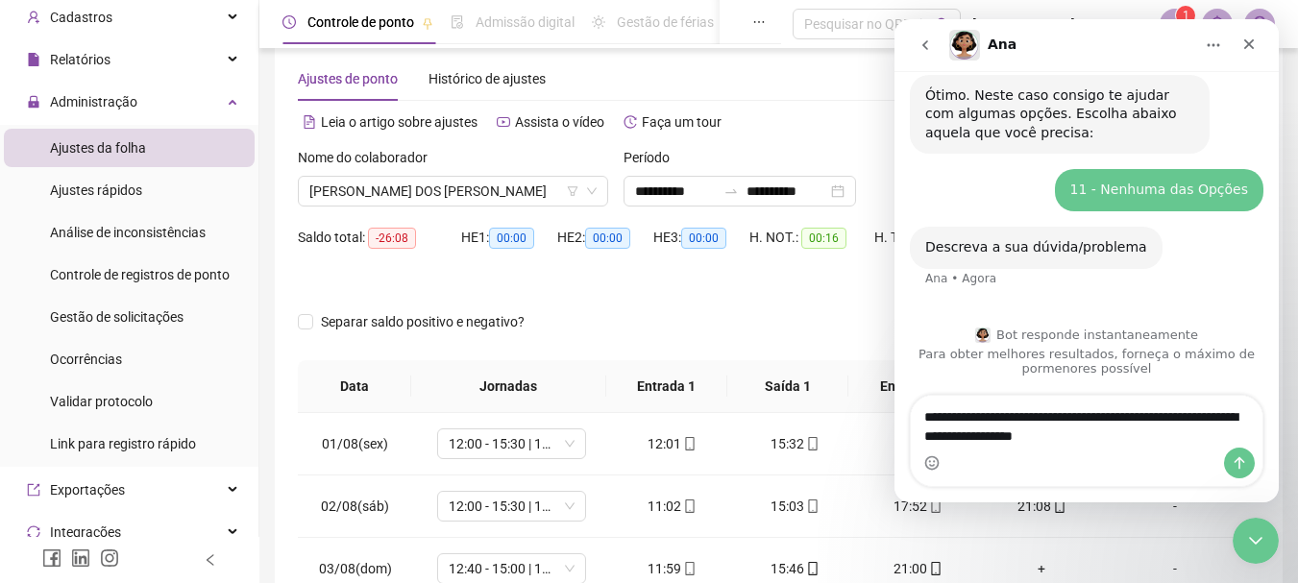
type textarea "**********"
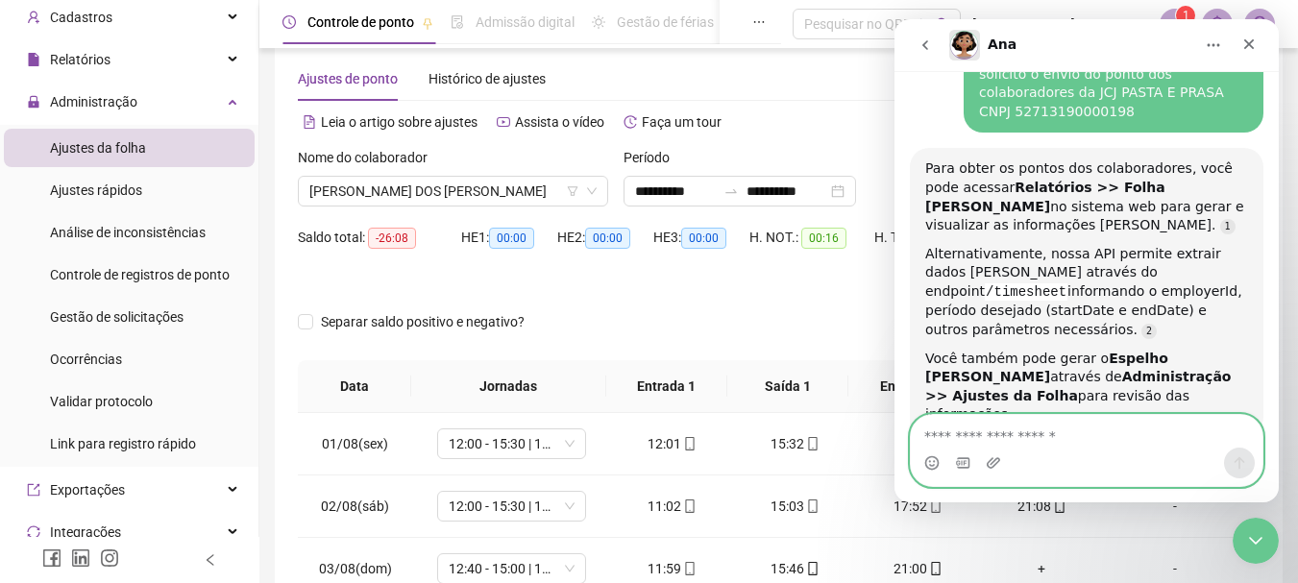
scroll to position [613, 0]
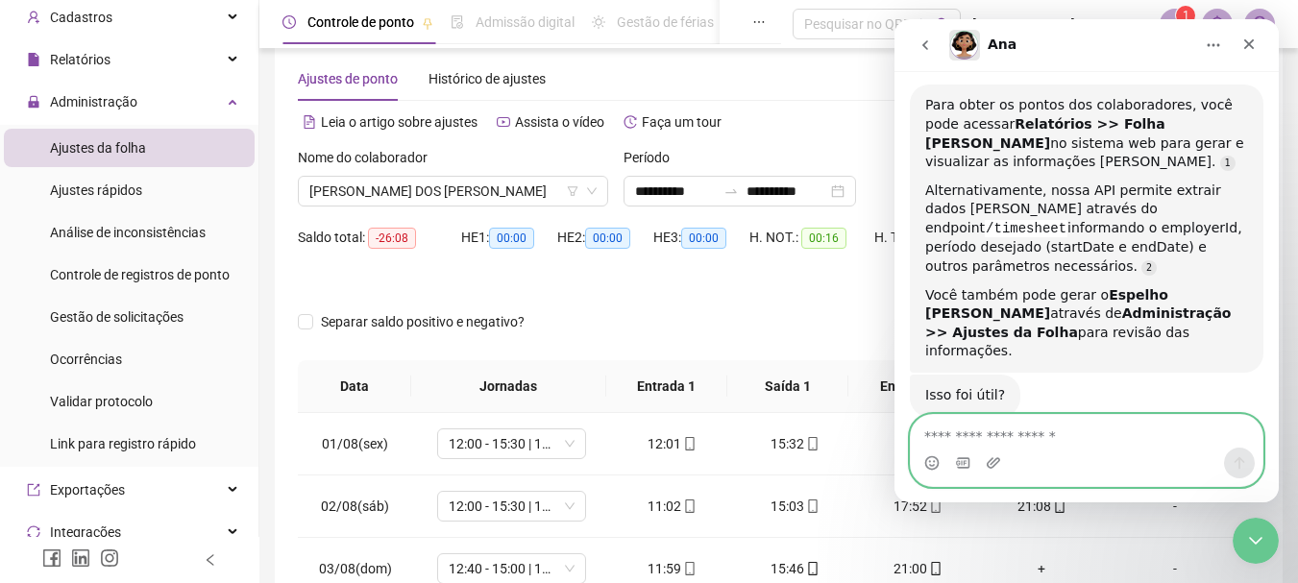
click at [966, 439] on textarea "Envie uma mensagem..." at bounding box center [1087, 431] width 352 height 33
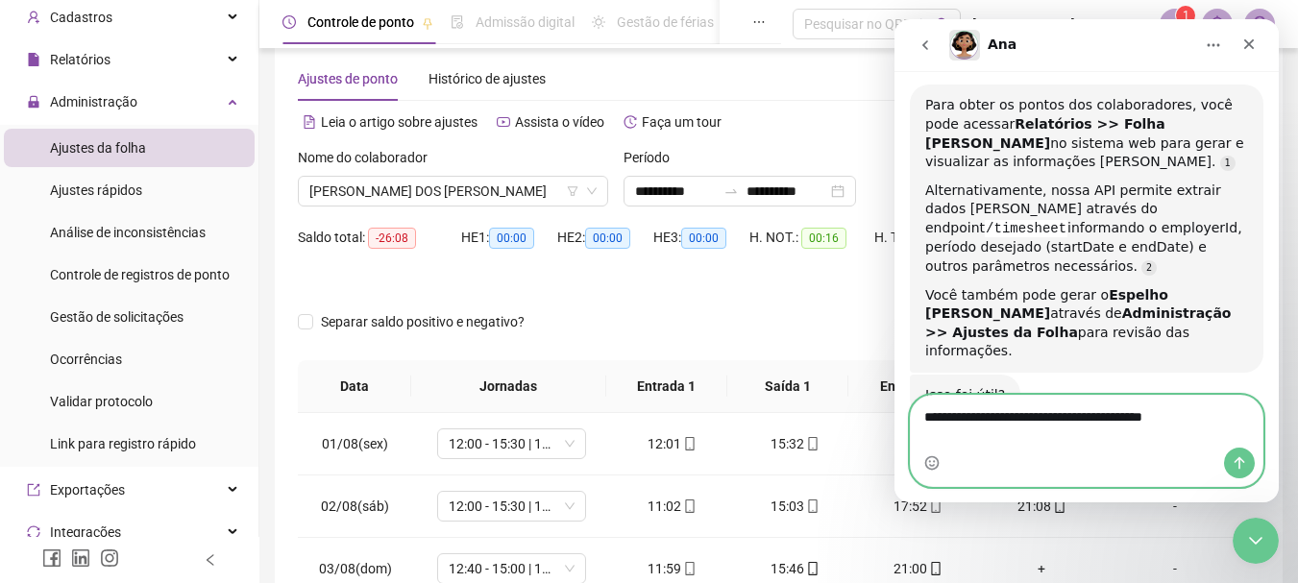
scroll to position [632, 0]
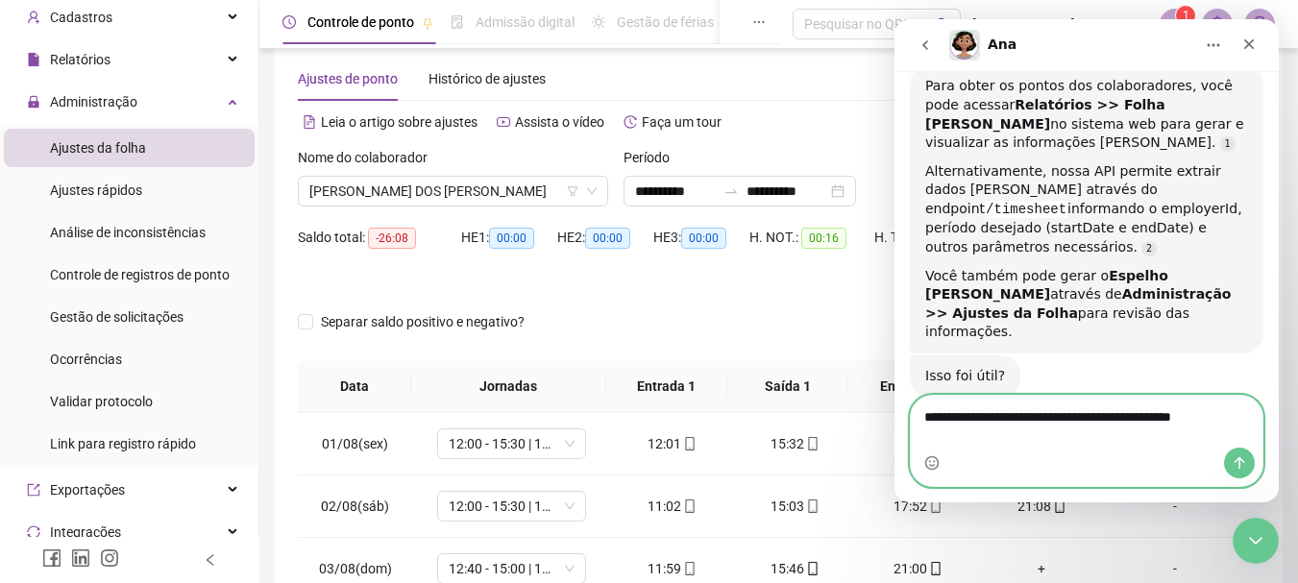
type textarea "**********"
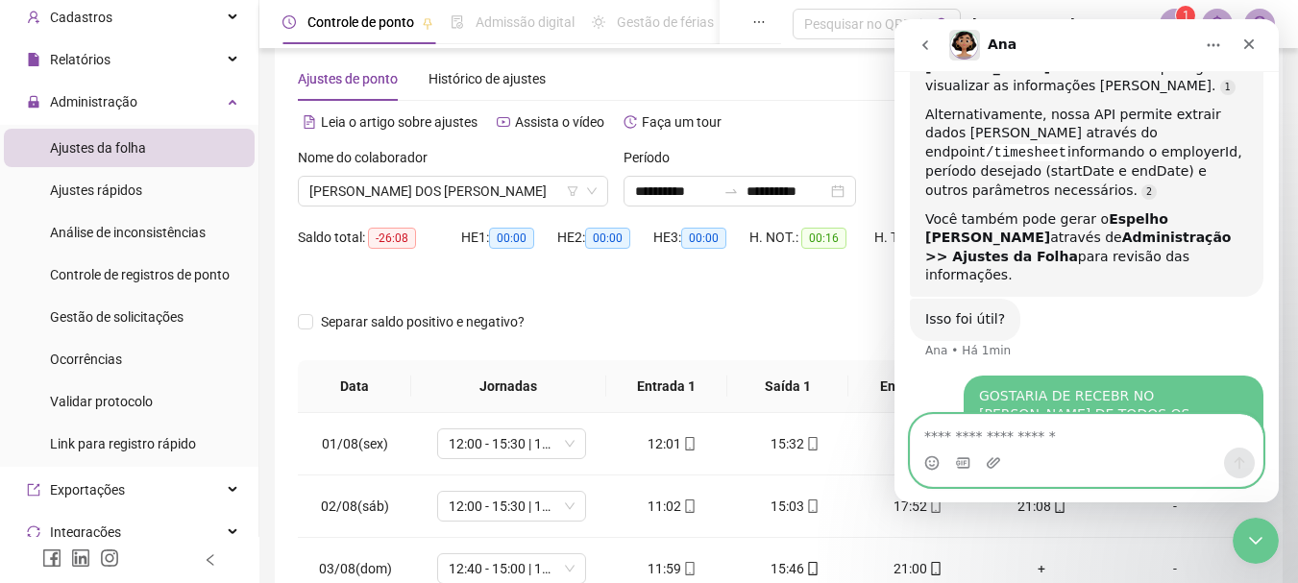
scroll to position [751, 0]
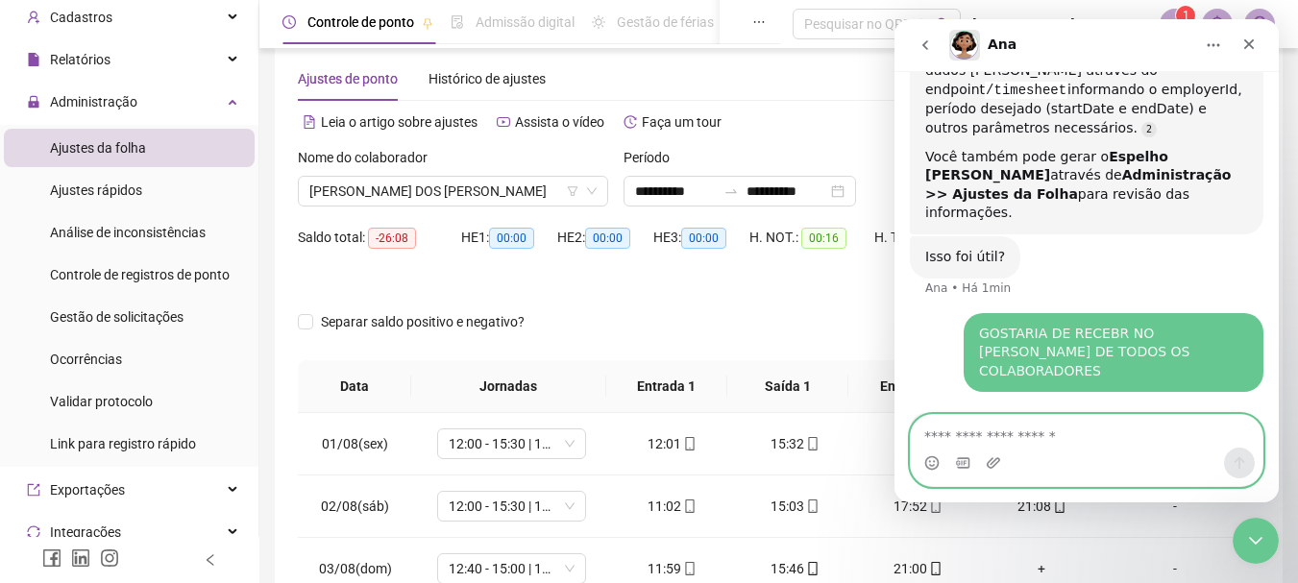
click at [982, 446] on textarea "Envie uma mensagem..." at bounding box center [1087, 431] width 352 height 33
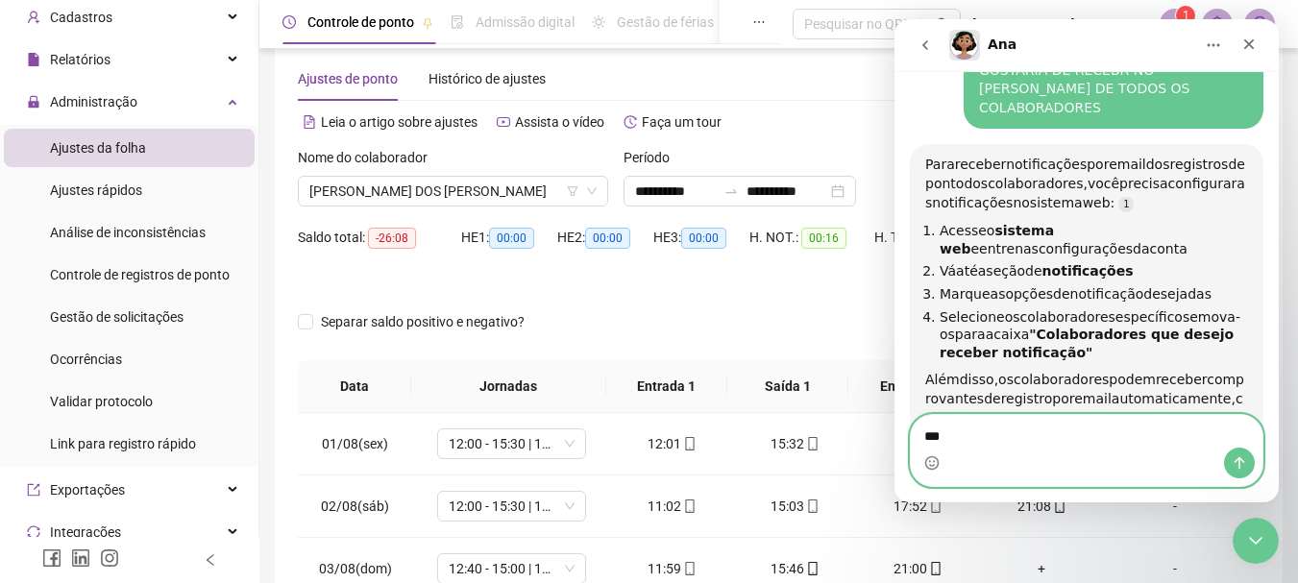
scroll to position [995, 0]
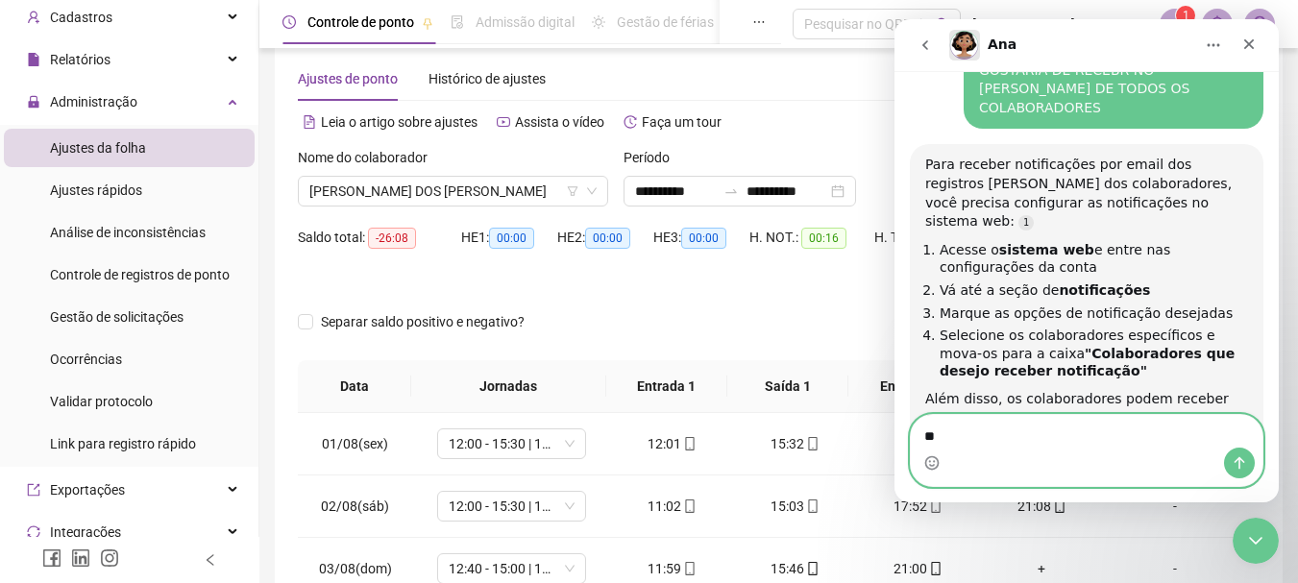
type textarea "*"
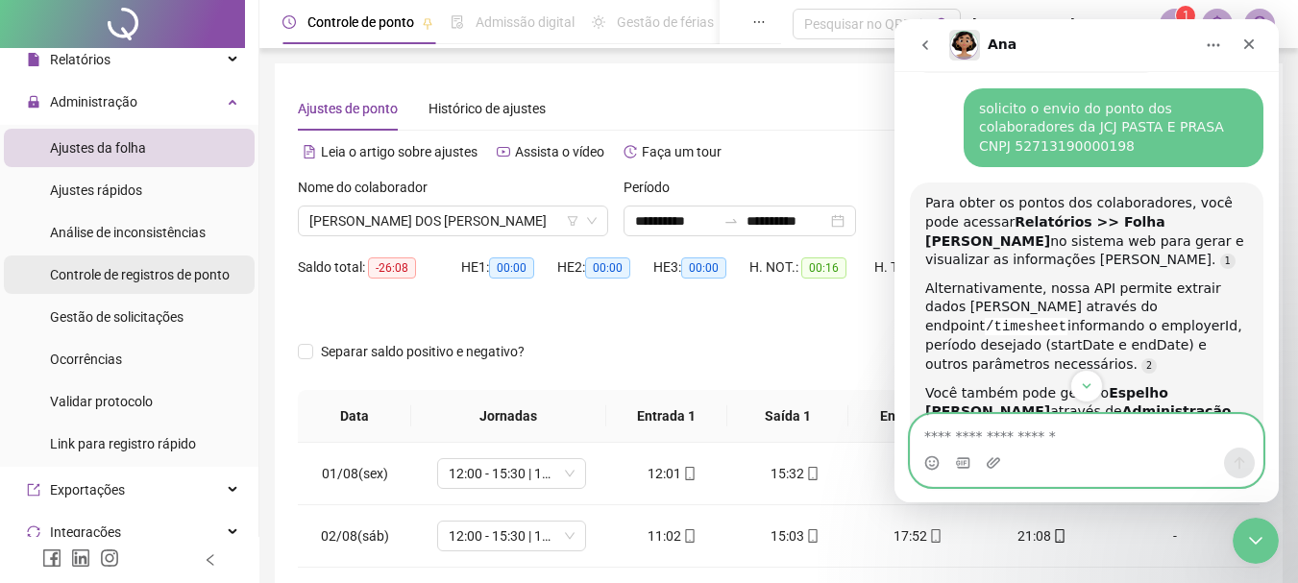
scroll to position [0, 0]
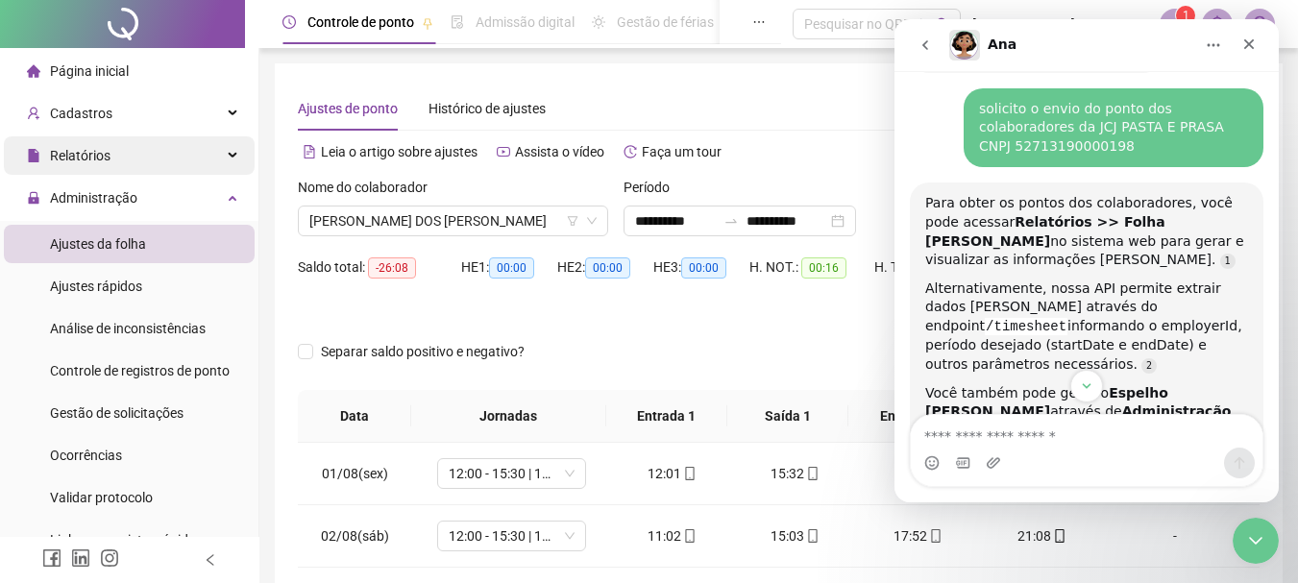
click at [93, 156] on span "Relatórios" at bounding box center [80, 155] width 61 height 15
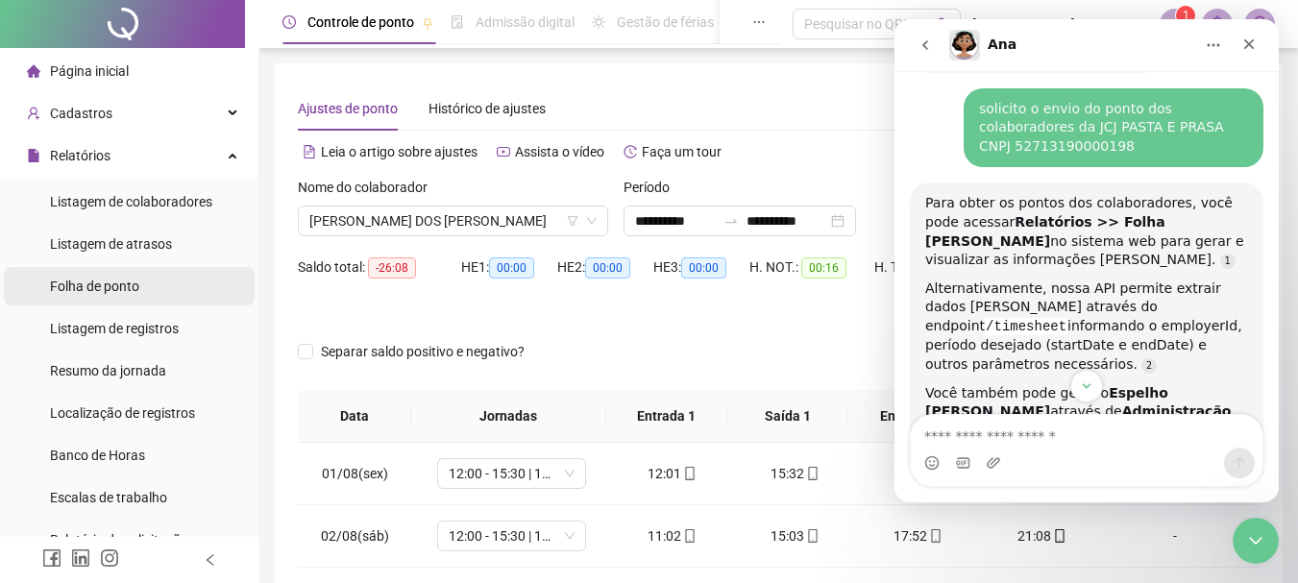
click at [95, 287] on span "Folha de ponto" at bounding box center [94, 286] width 89 height 15
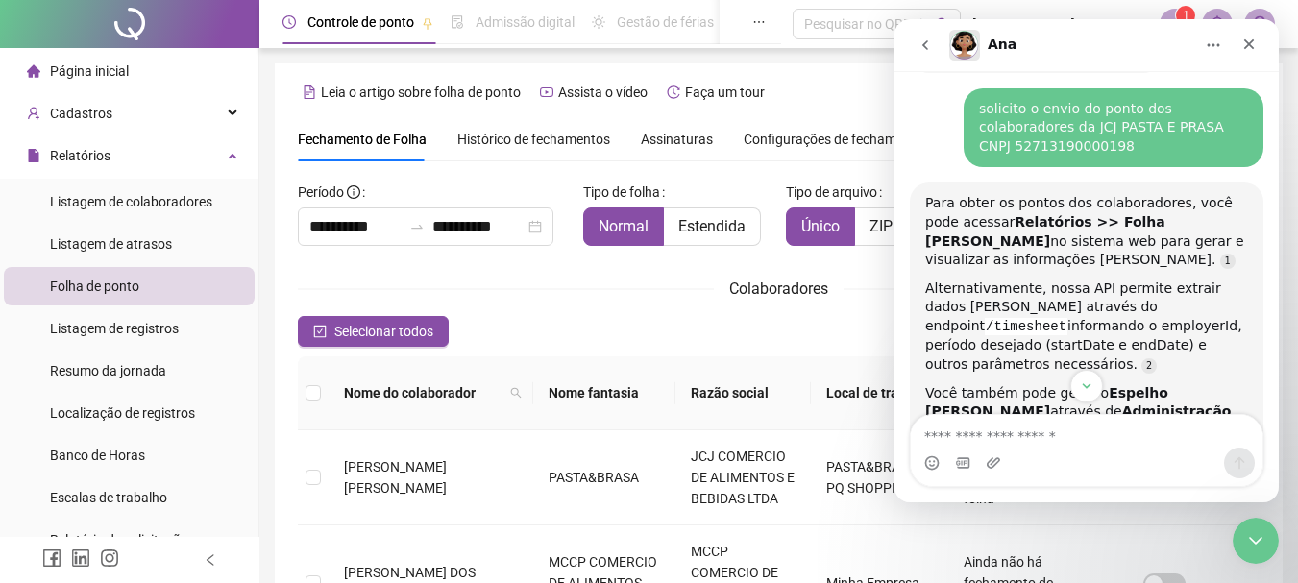
scroll to position [102, 0]
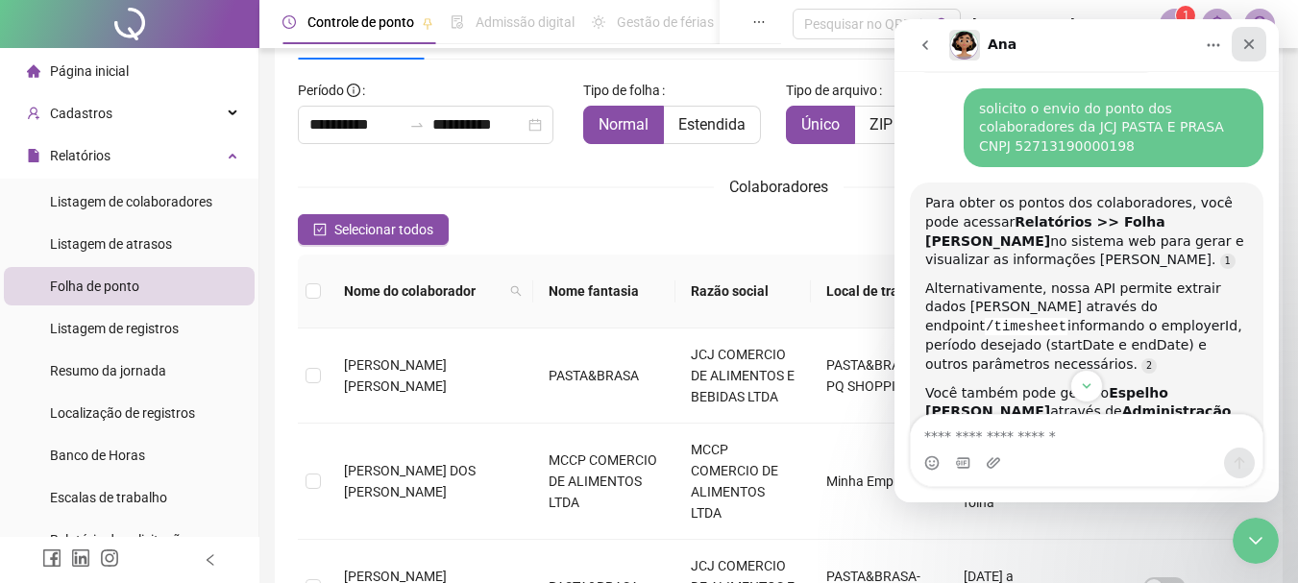
click at [1246, 43] on icon "Fechar" at bounding box center [1248, 43] width 15 height 15
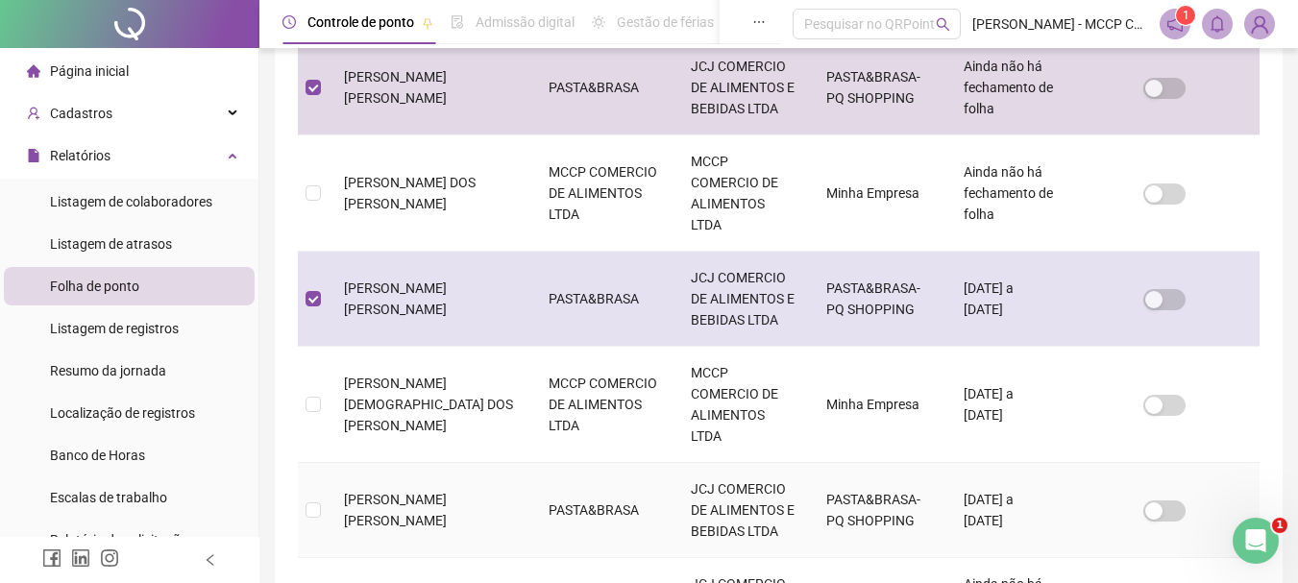
scroll to position [486, 0]
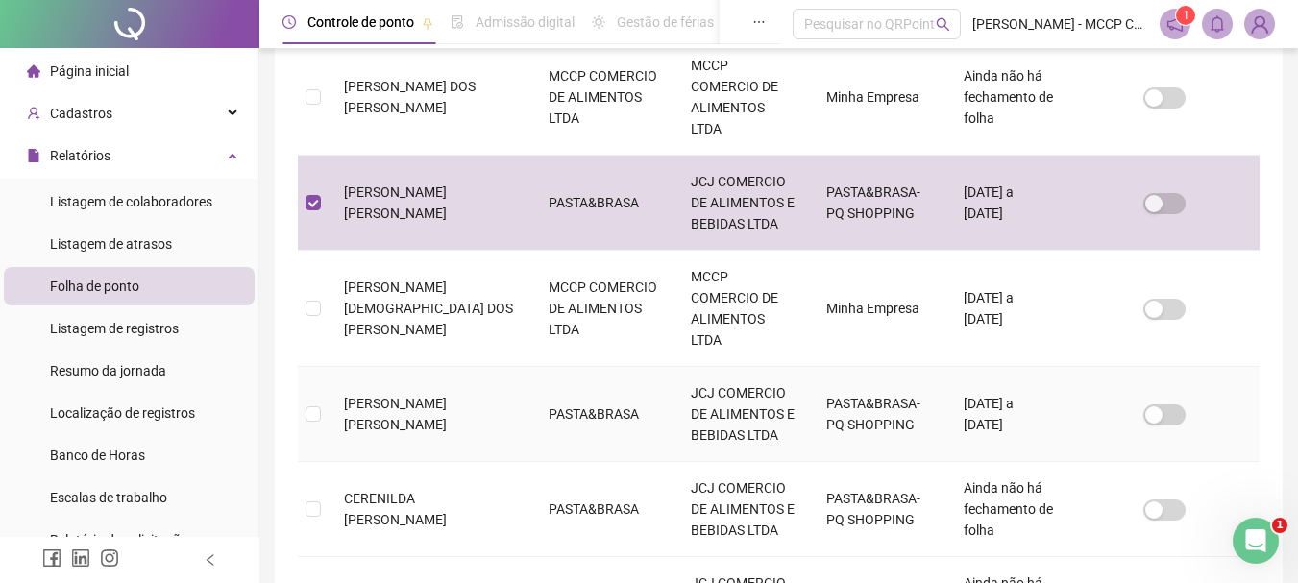
click at [320, 403] on label at bounding box center [312, 413] width 15 height 21
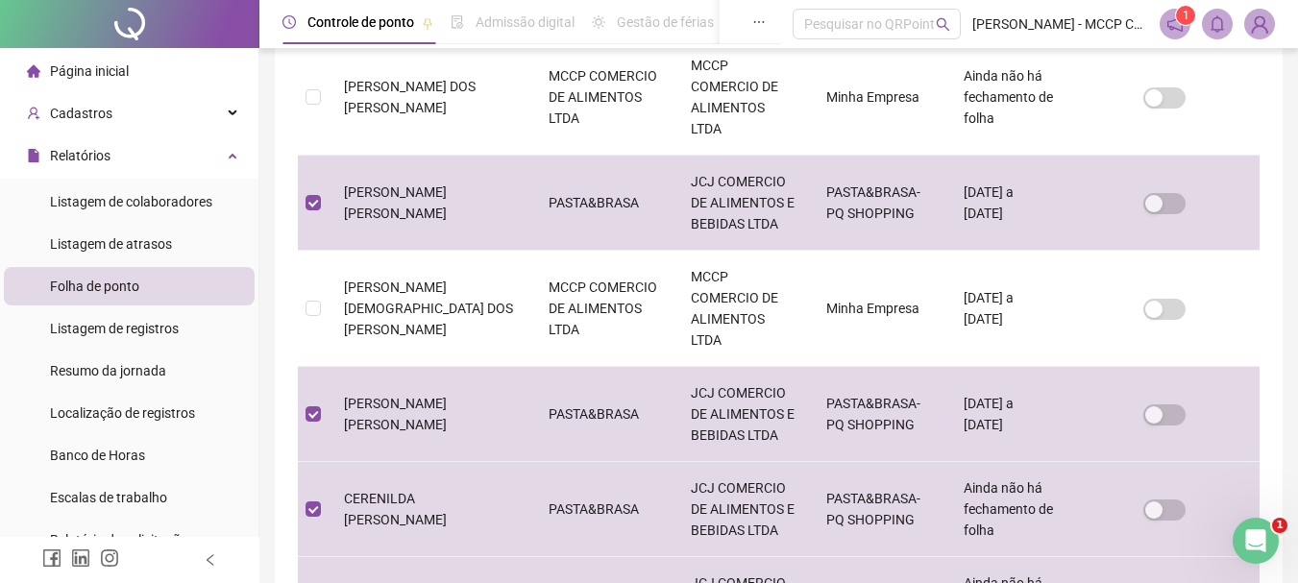
scroll to position [870, 0]
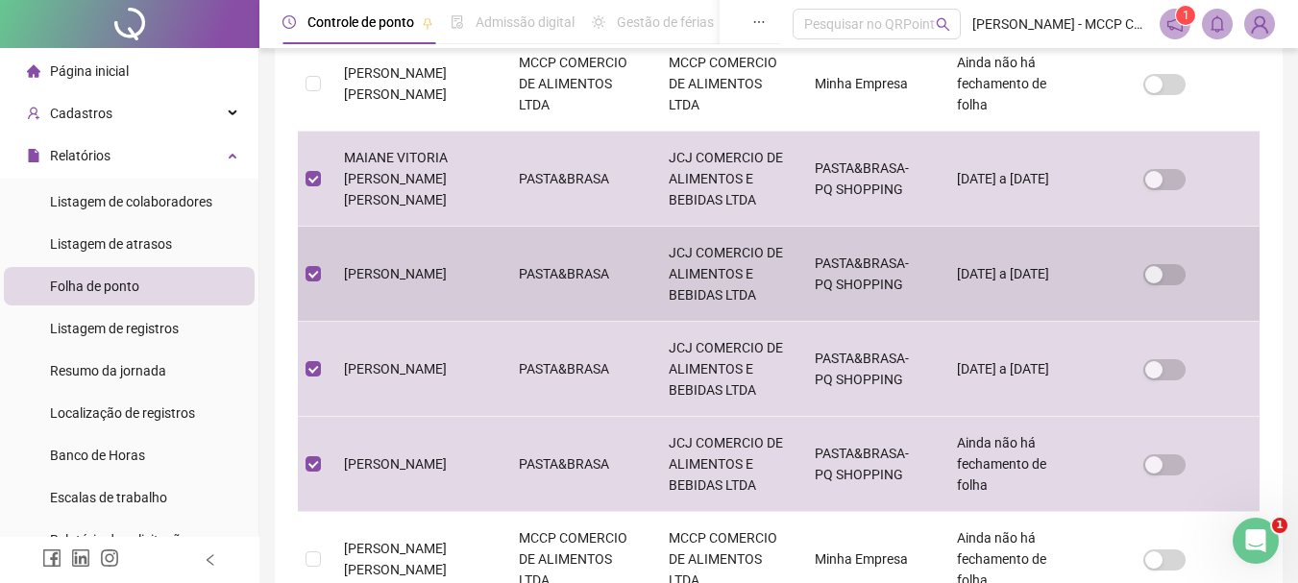
scroll to position [923, 0]
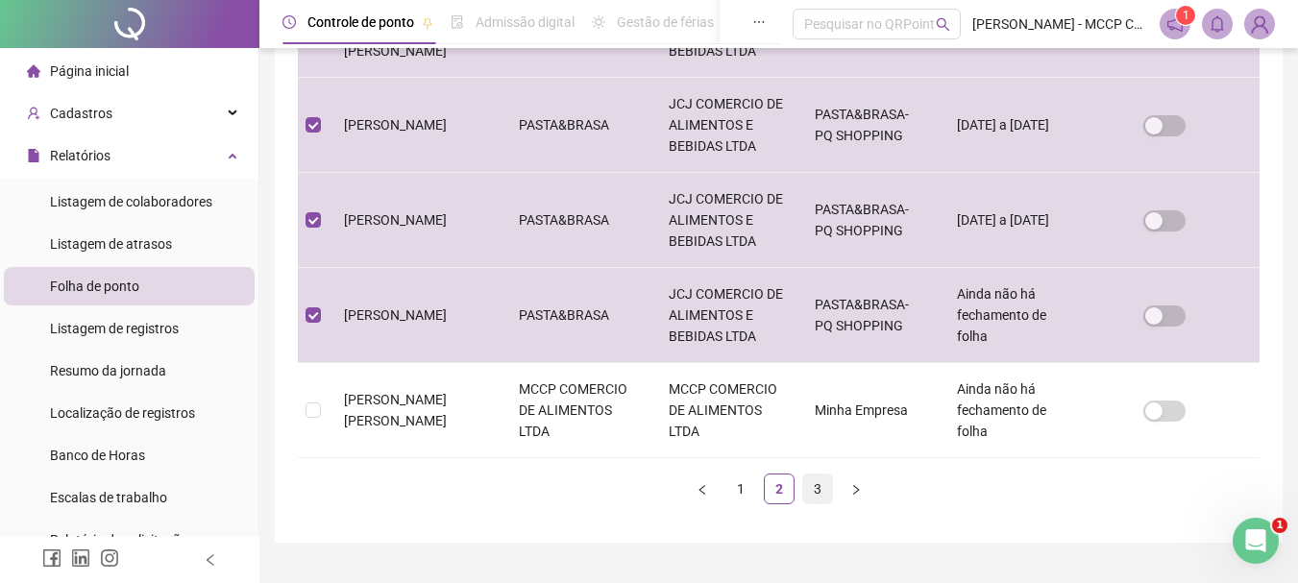
click at [816, 474] on link "3" at bounding box center [817, 488] width 29 height 29
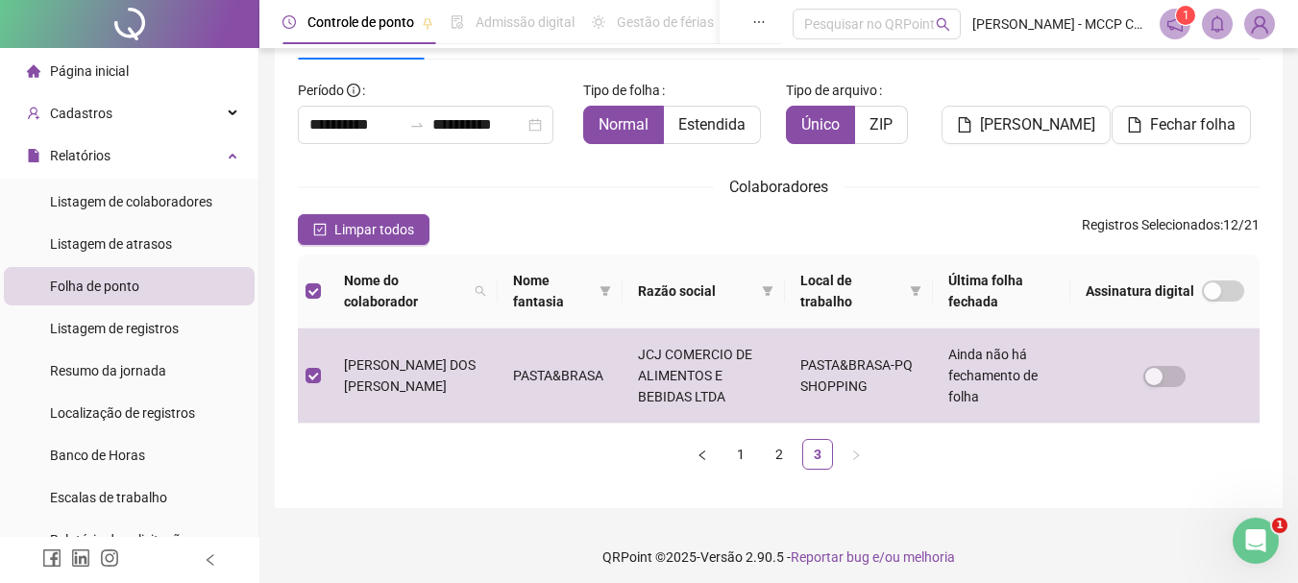
scroll to position [0, 0]
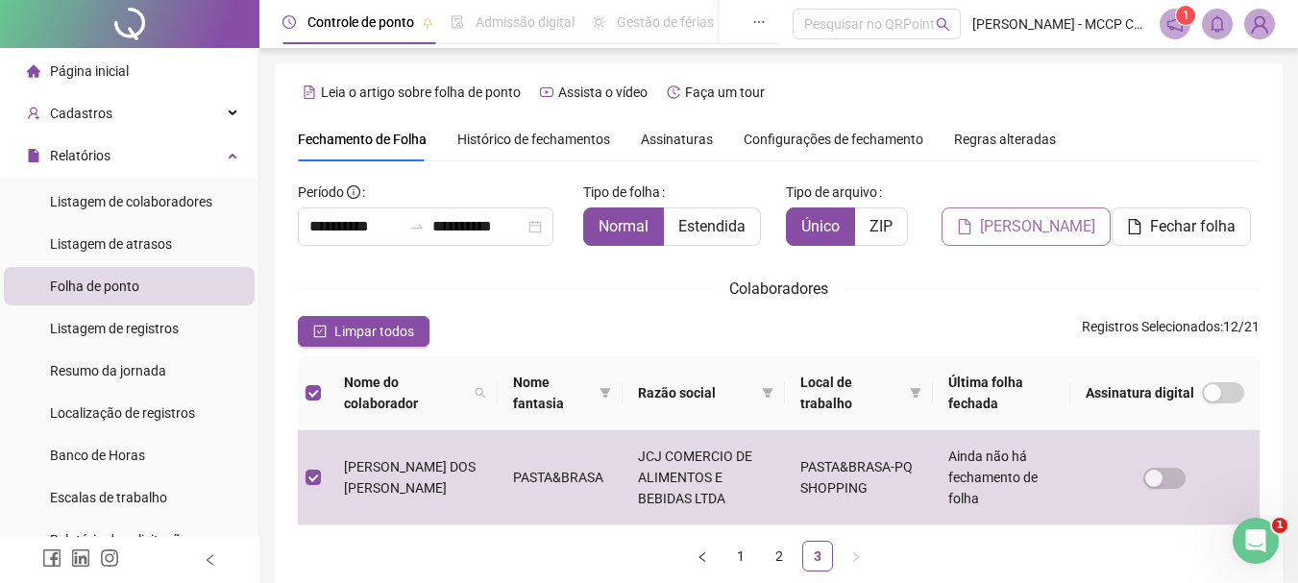
click at [1031, 220] on span "[PERSON_NAME]" at bounding box center [1037, 226] width 115 height 23
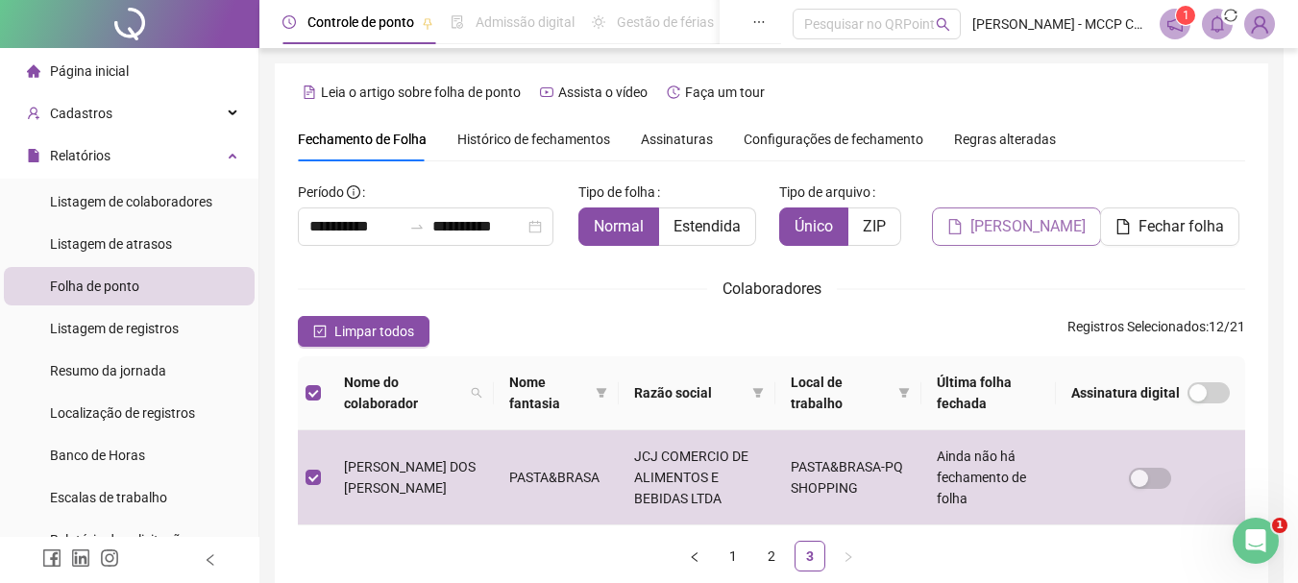
scroll to position [102, 0]
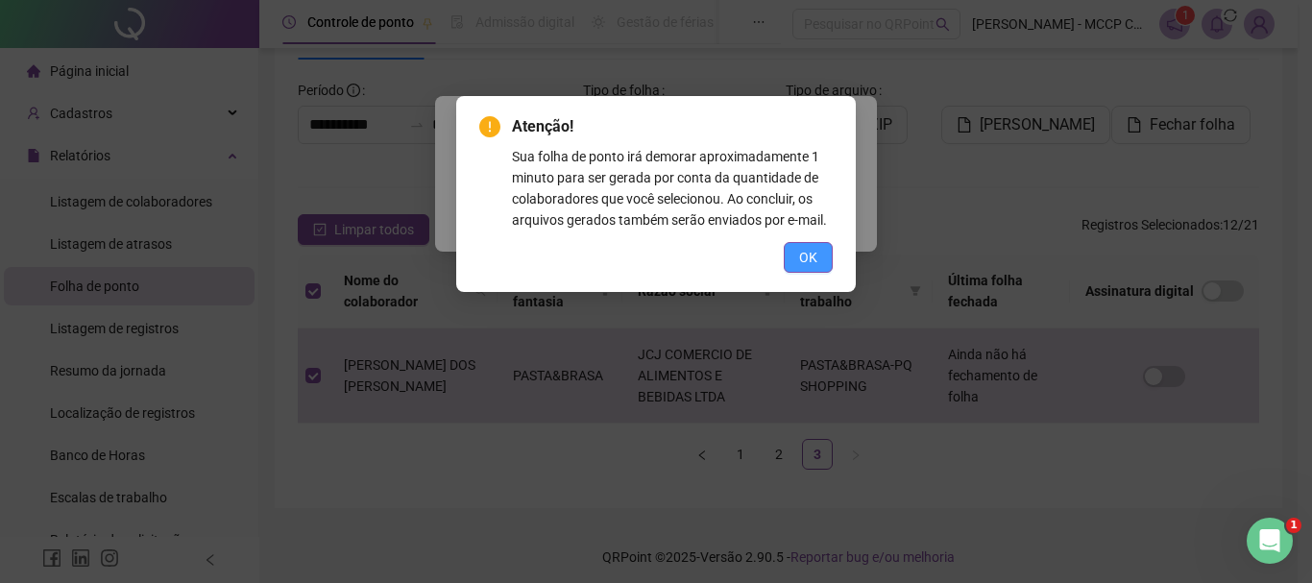
click at [802, 255] on span "OK" at bounding box center [808, 257] width 18 height 21
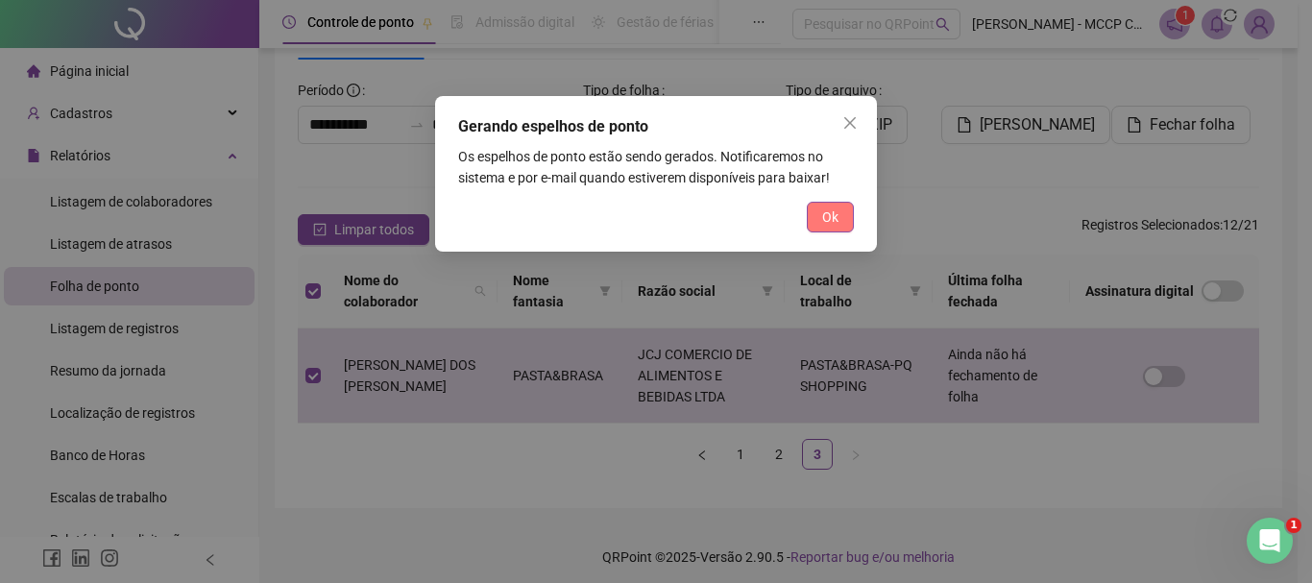
click at [822, 207] on span "Ok" at bounding box center [830, 217] width 16 height 21
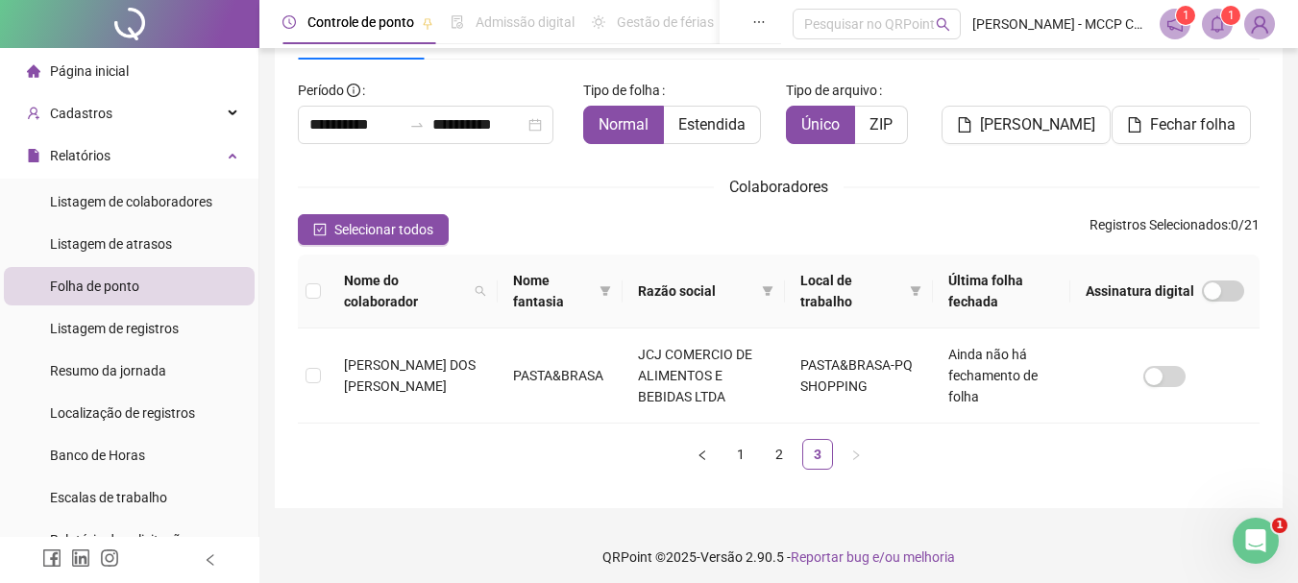
scroll to position [1050, 0]
